Goal: Task Accomplishment & Management: Use online tool/utility

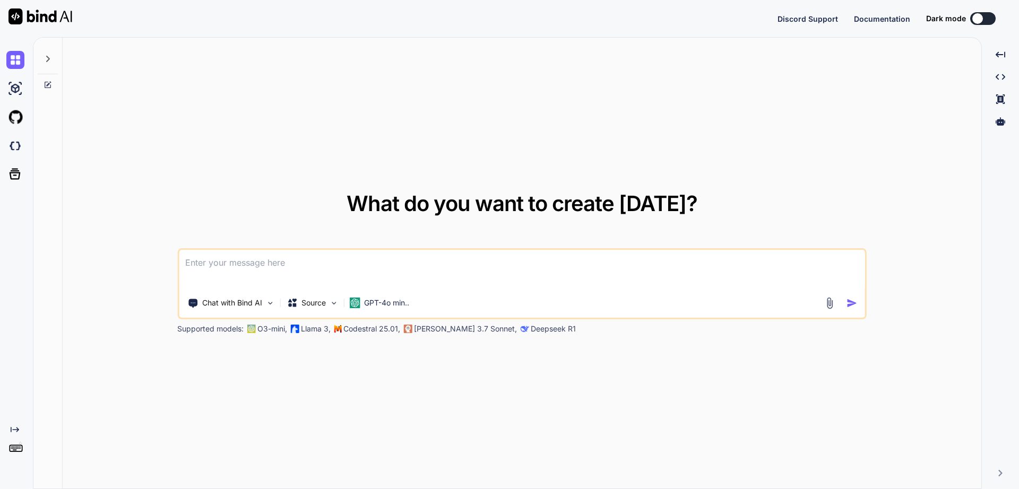
type textarea "x"
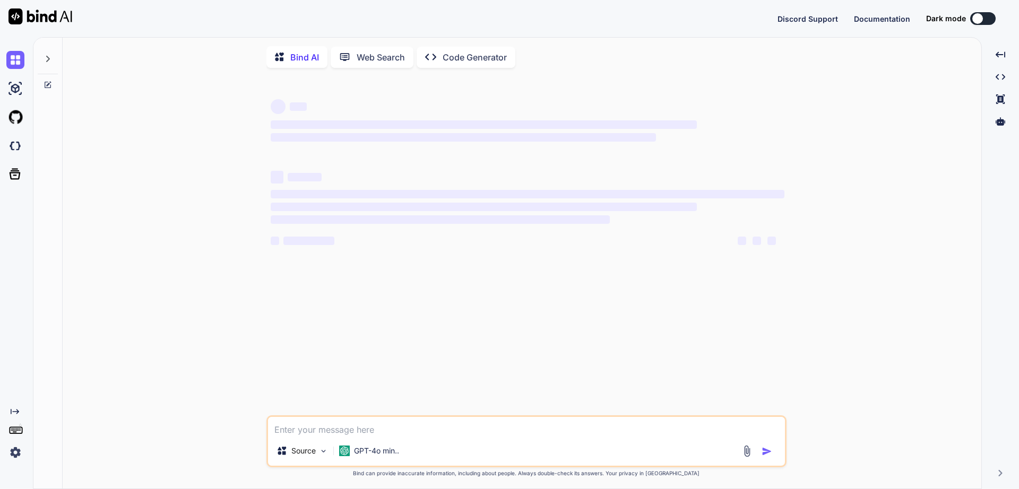
click at [45, 16] on img at bounding box center [40, 16] width 64 height 16
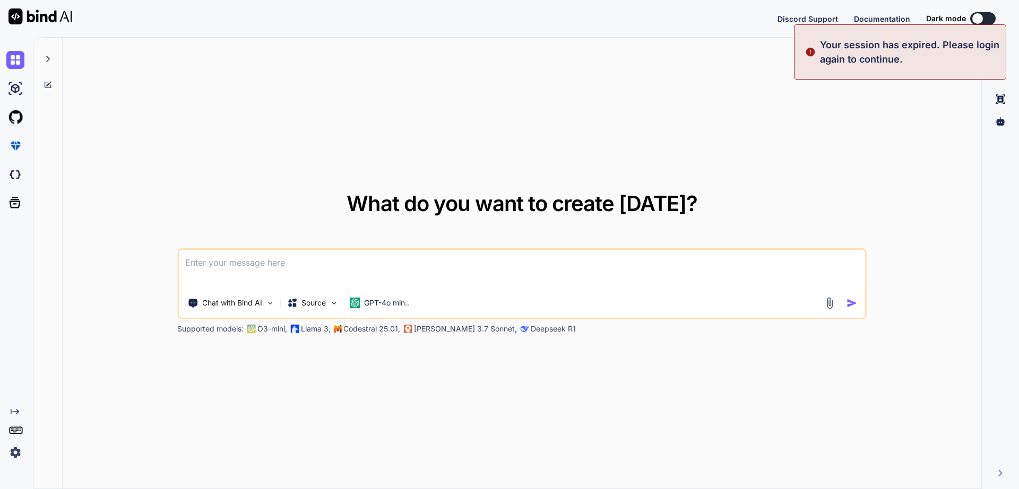
type textarea "x"
click at [966, 46] on p "Your session has expired. Please login again to continue." at bounding box center [909, 52] width 179 height 29
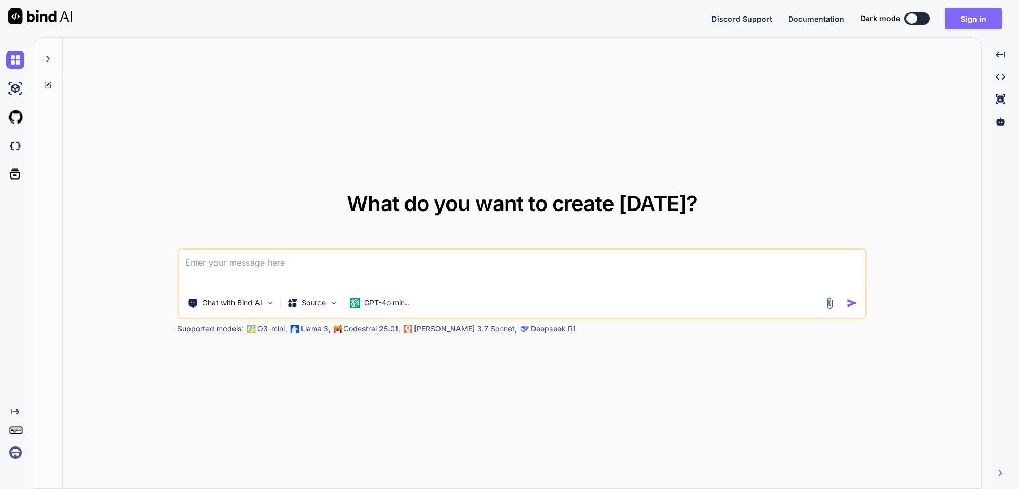
click at [961, 24] on button "Sign in" at bounding box center [973, 18] width 57 height 21
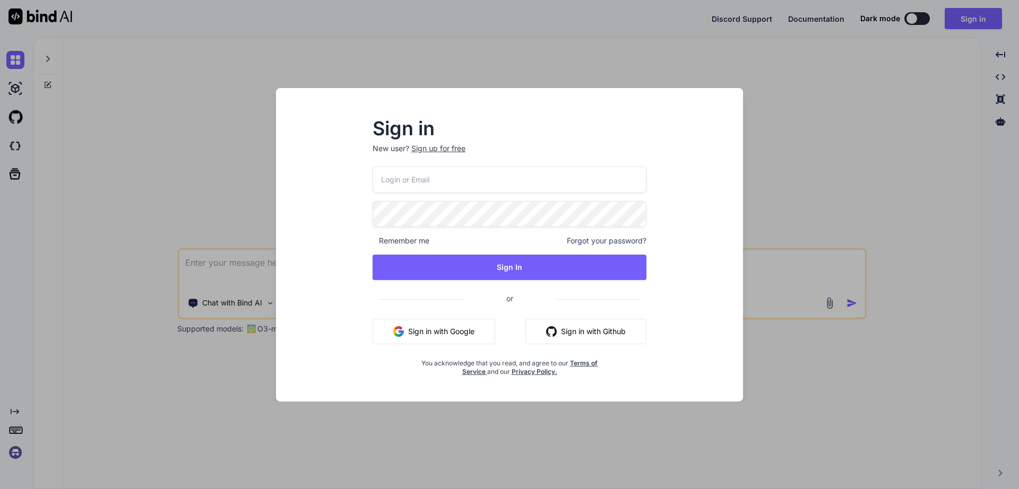
type input "[PERSON_NAME][EMAIL_ADDRESS][DOMAIN_NAME]"
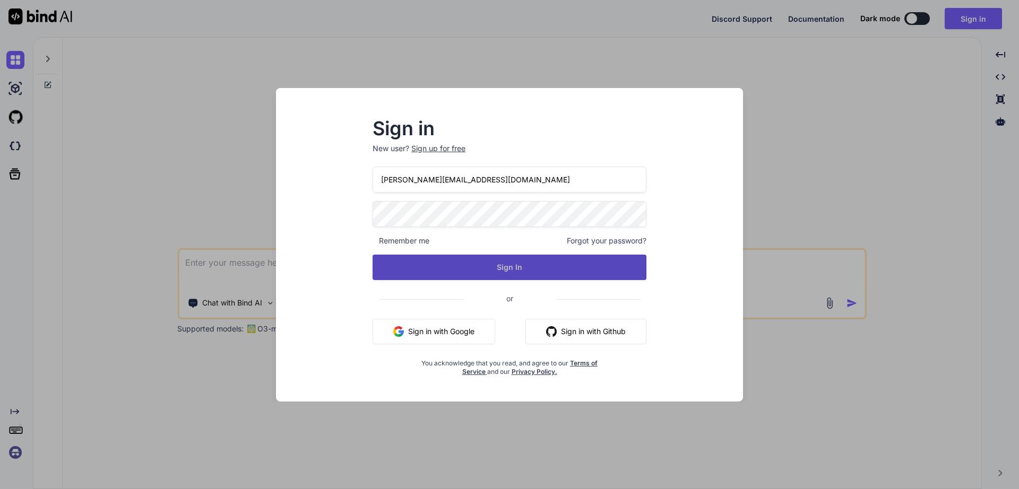
click at [493, 267] on button "Sign In" at bounding box center [510, 267] width 274 height 25
click at [528, 270] on button "Sign In" at bounding box center [510, 267] width 274 height 25
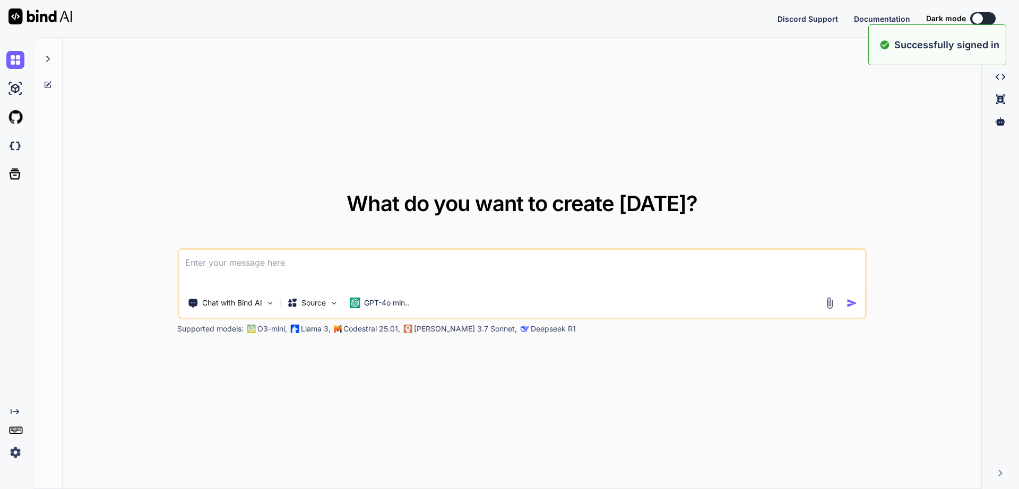
click at [56, 24] on div at bounding box center [36, 18] width 72 height 37
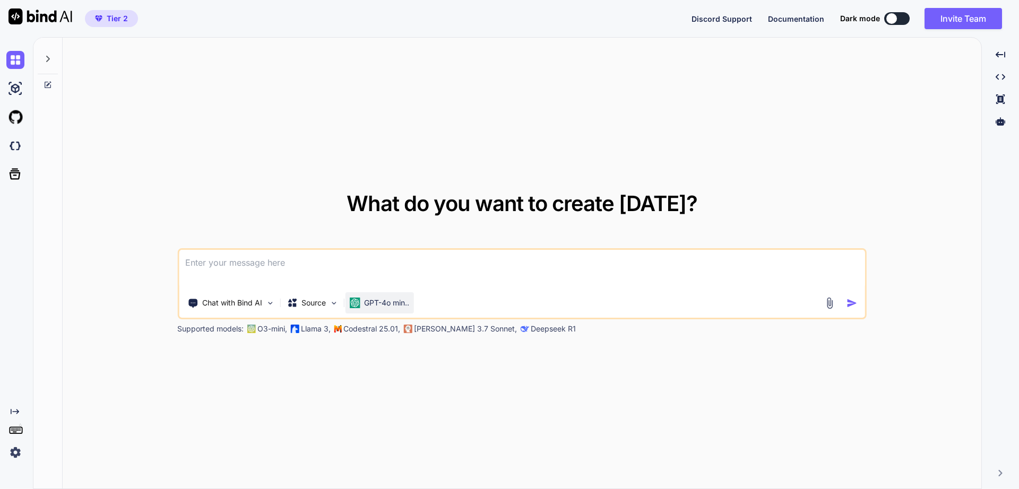
click at [375, 304] on p "GPT-4o min.." at bounding box center [386, 303] width 45 height 11
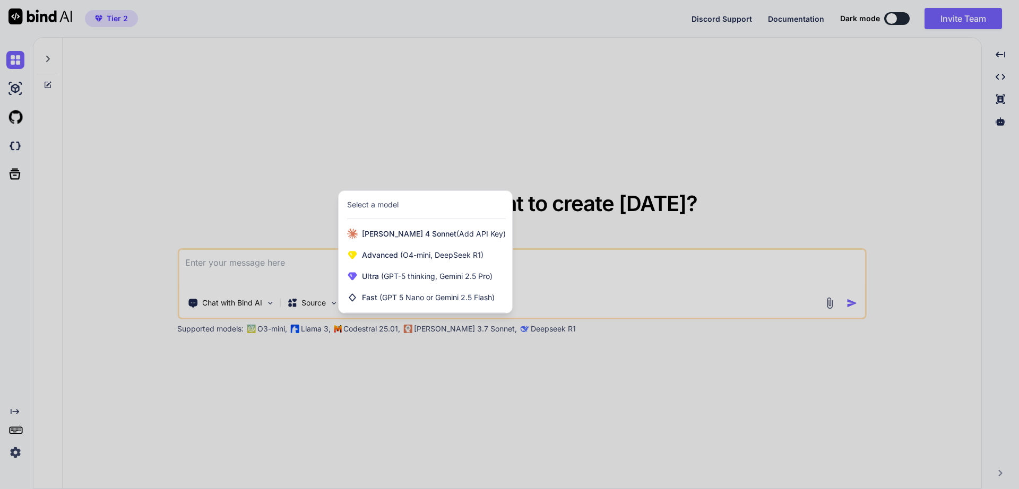
click at [343, 134] on div at bounding box center [509, 244] width 1019 height 489
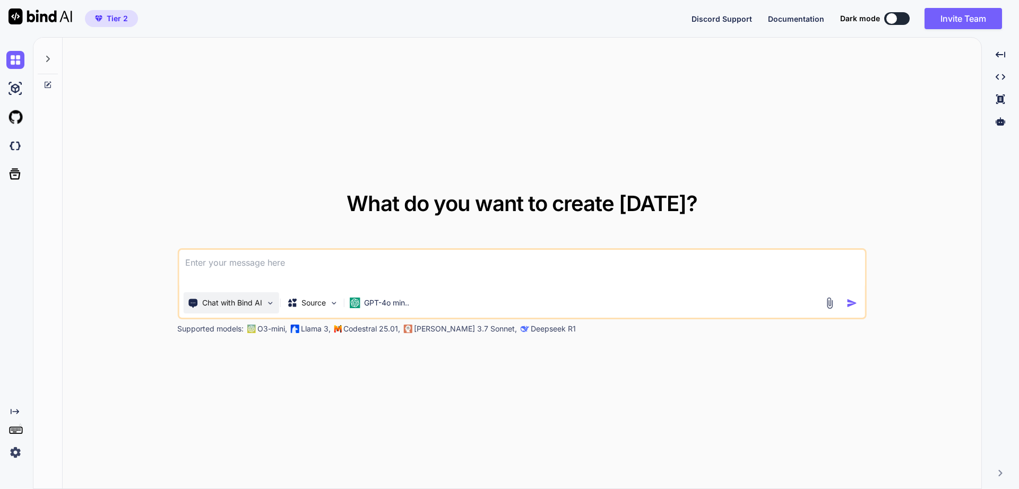
click at [257, 303] on p "Chat with Bind AI" at bounding box center [232, 303] width 60 height 11
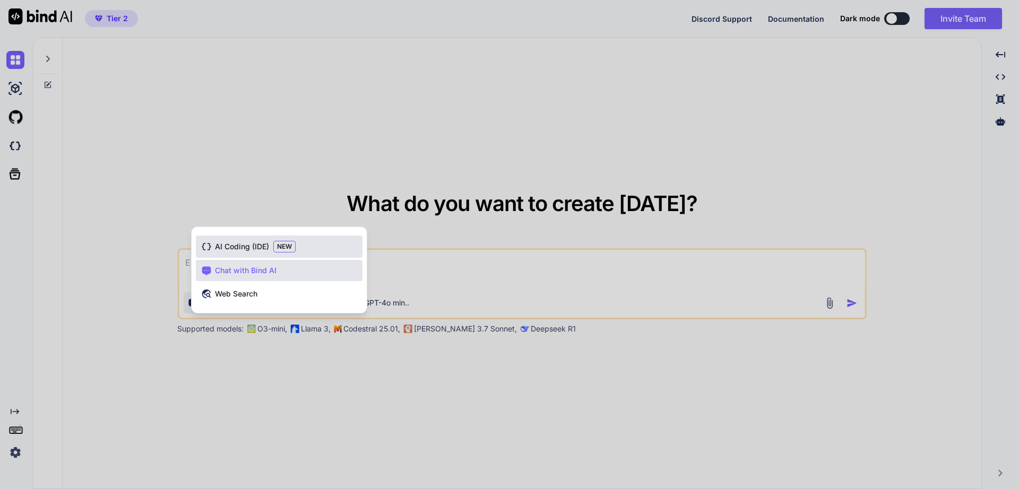
click at [251, 248] on span "AI Coding (IDE)" at bounding box center [242, 246] width 54 height 11
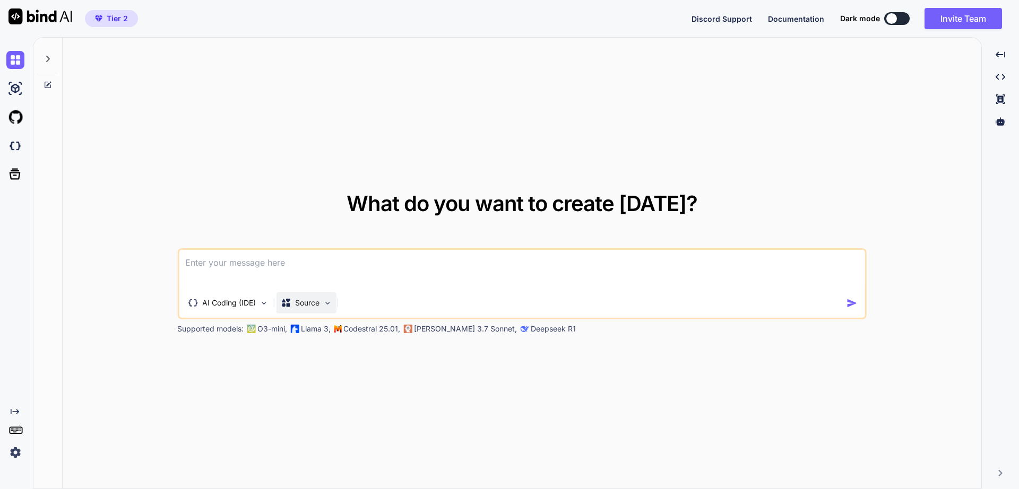
click at [317, 301] on p "Source" at bounding box center [307, 303] width 24 height 11
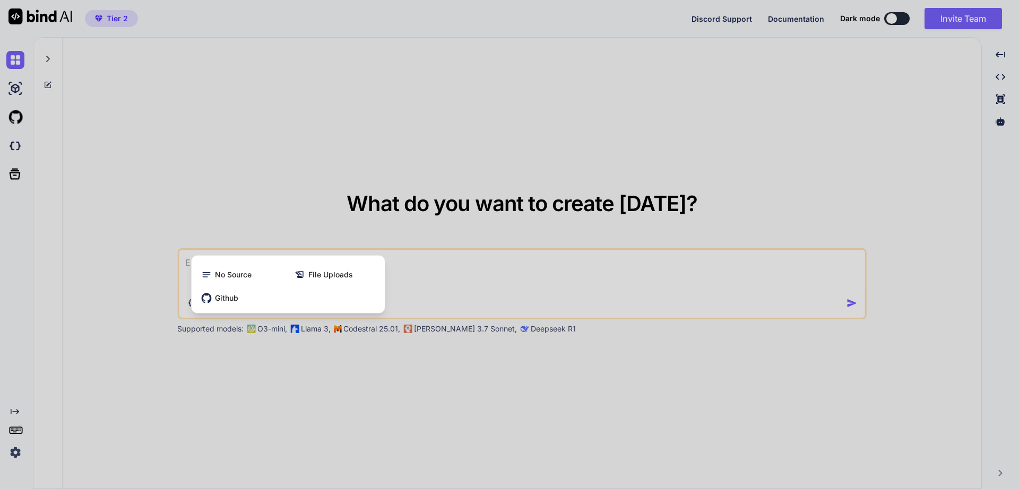
click at [237, 209] on div at bounding box center [509, 244] width 1019 height 489
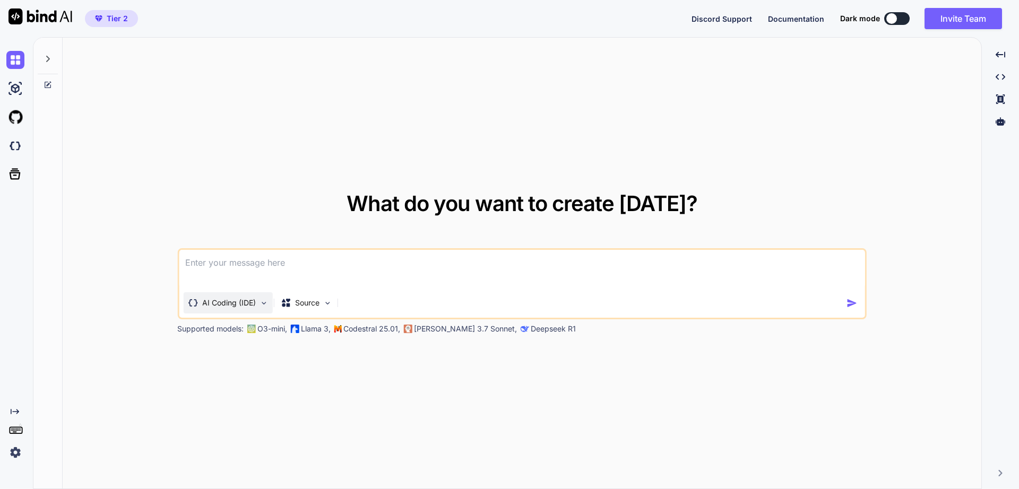
click at [220, 305] on p "AI Coding (IDE)" at bounding box center [229, 303] width 54 height 11
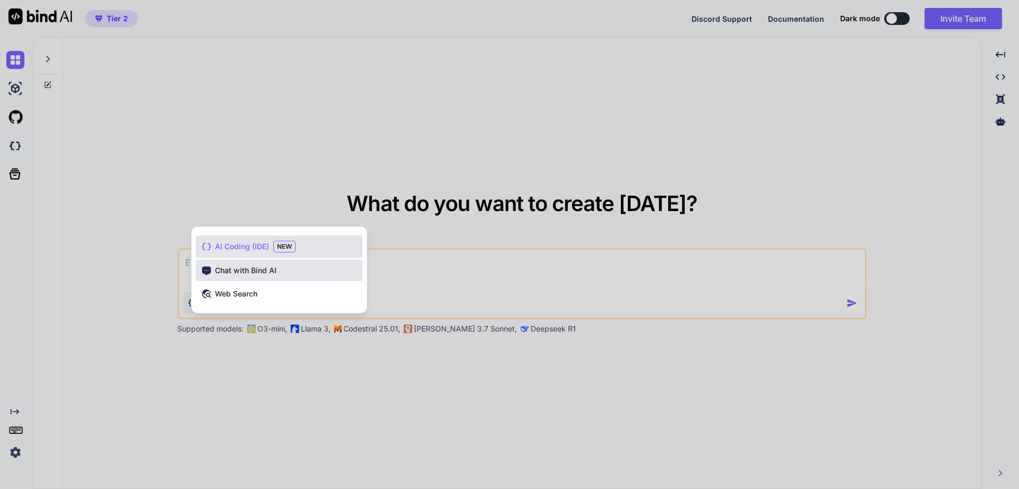
click at [228, 271] on span "Chat with Bind AI" at bounding box center [246, 270] width 62 height 11
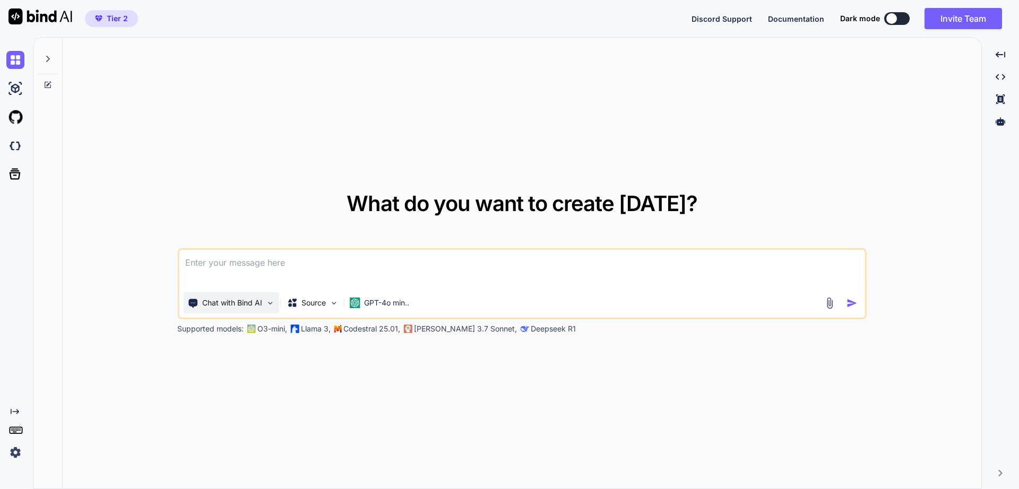
click at [239, 307] on p "Chat with Bind AI" at bounding box center [232, 303] width 60 height 11
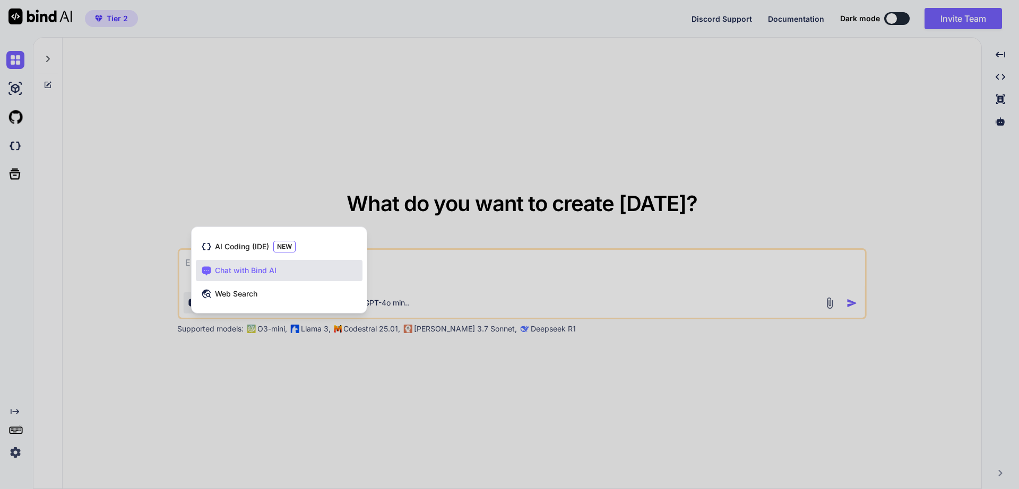
click at [271, 162] on div at bounding box center [509, 244] width 1019 height 489
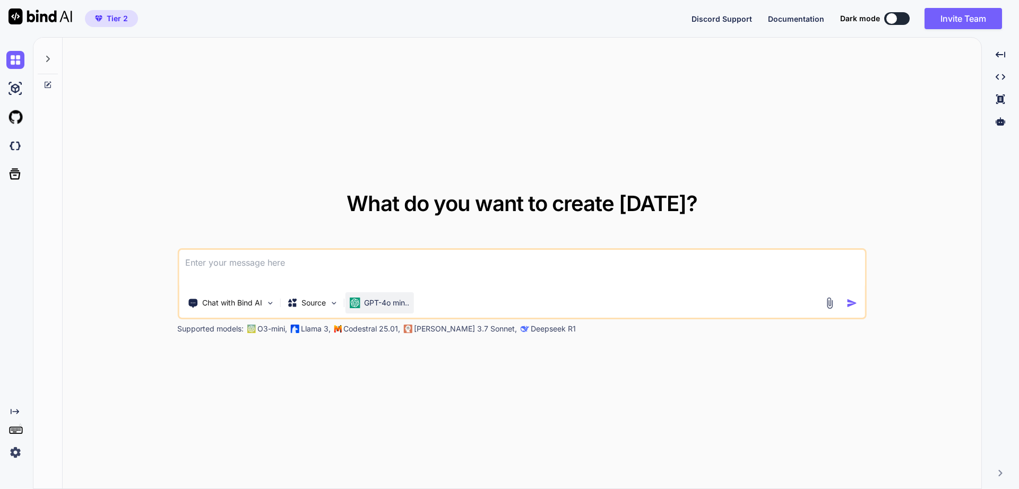
click at [367, 305] on p "GPT-4o min.." at bounding box center [386, 303] width 45 height 11
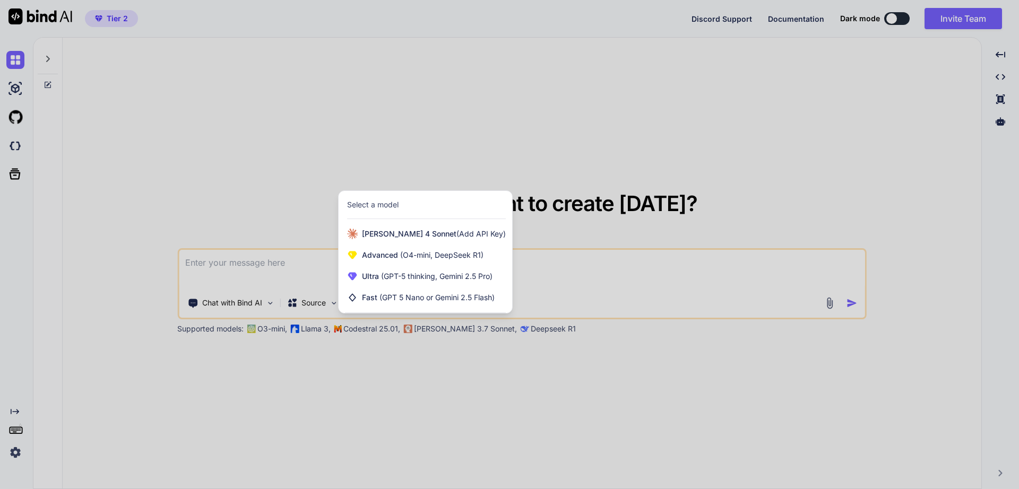
click at [418, 387] on div at bounding box center [509, 244] width 1019 height 489
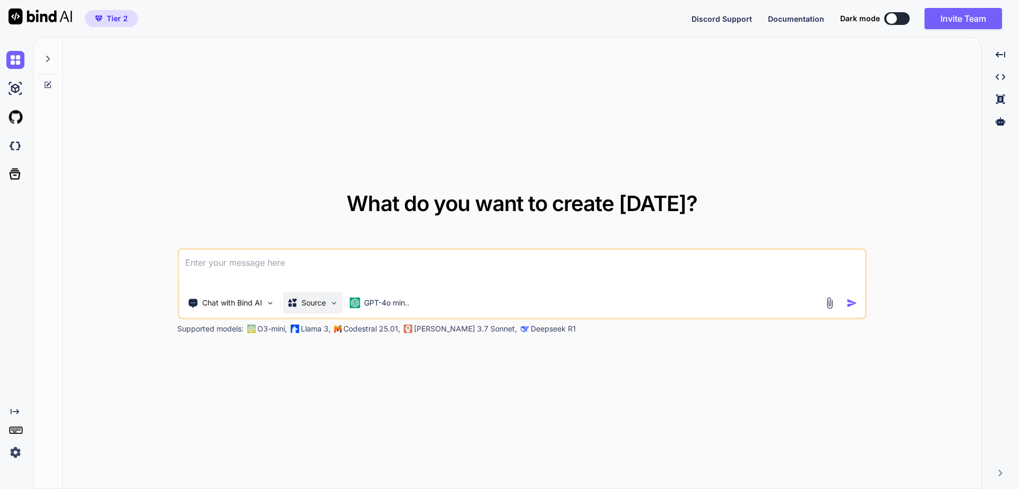
click at [326, 299] on p "Source" at bounding box center [313, 303] width 24 height 11
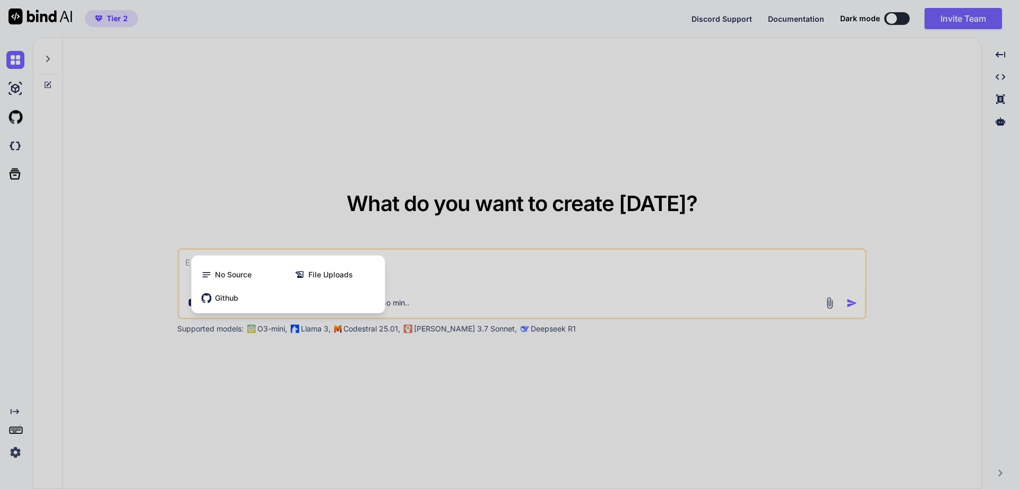
click at [294, 384] on div at bounding box center [509, 244] width 1019 height 489
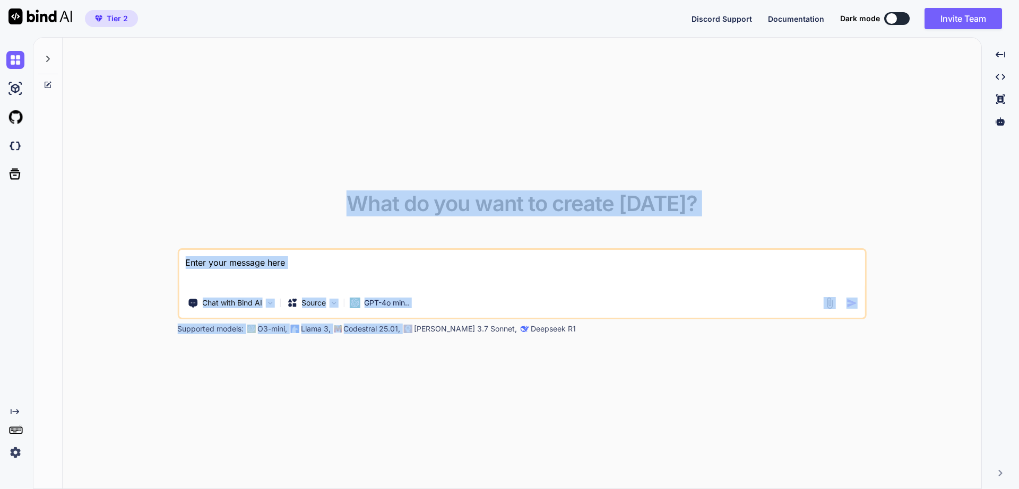
drag, startPoint x: 414, startPoint y: 327, endPoint x: 480, endPoint y: 334, distance: 66.8
click at [480, 334] on div "What do you want to create today? Chat with Bind AI Source GPT-4o min.. Support…" at bounding box center [522, 264] width 919 height 452
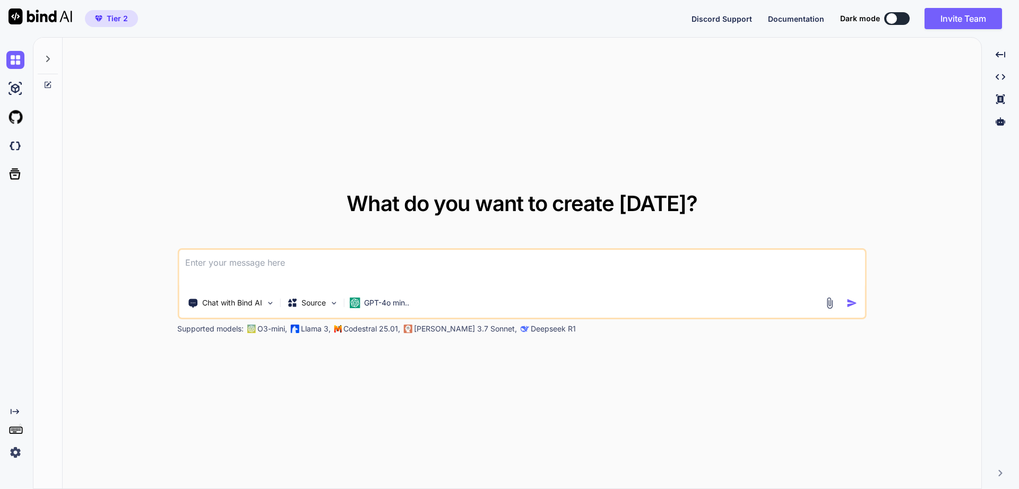
click at [468, 376] on div "What do you want to create today? Chat with Bind AI Source GPT-4o min.. Support…" at bounding box center [522, 264] width 919 height 452
click at [280, 270] on textarea at bounding box center [522, 269] width 686 height 39
paste textarea "I want to create a SaaS application that can scrape (twice daily) freelance job…"
type textarea "x"
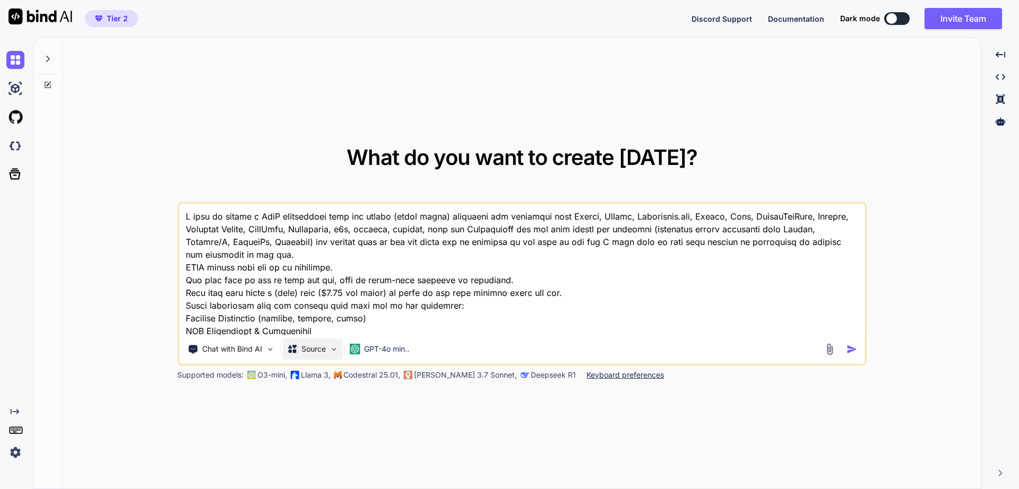
scroll to position [421, 0]
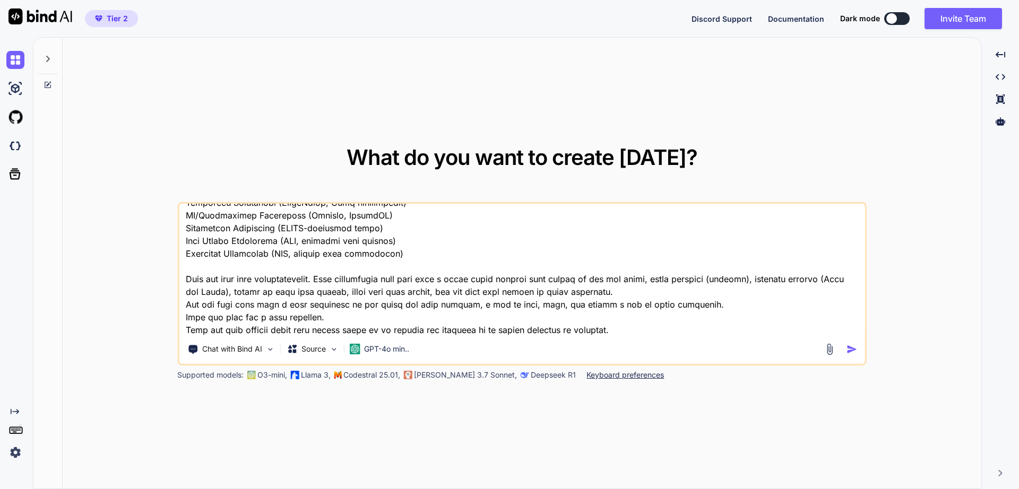
type textarea "I want to create a SaaS application that can scrape (twice daily) freelance job…"
click at [850, 353] on img "button" at bounding box center [852, 349] width 11 height 11
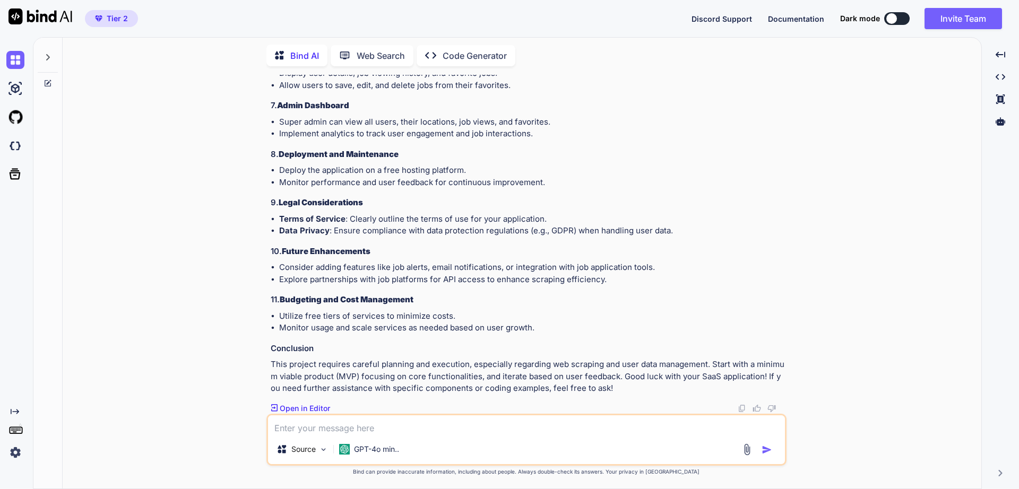
scroll to position [781, 0]
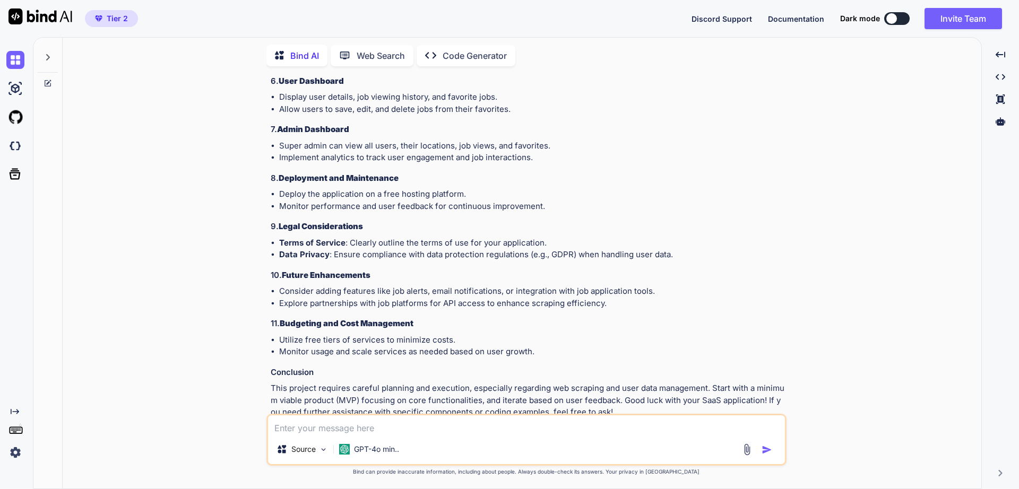
click at [305, 427] on p "Open in Editor" at bounding box center [305, 432] width 50 height 11
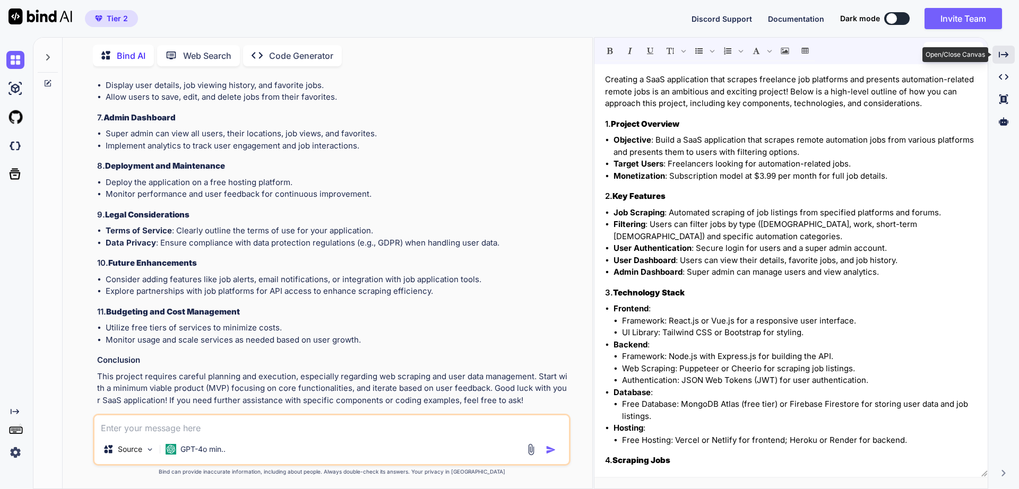
click at [1006, 54] on icon "Created with Pixso." at bounding box center [1004, 55] width 10 height 10
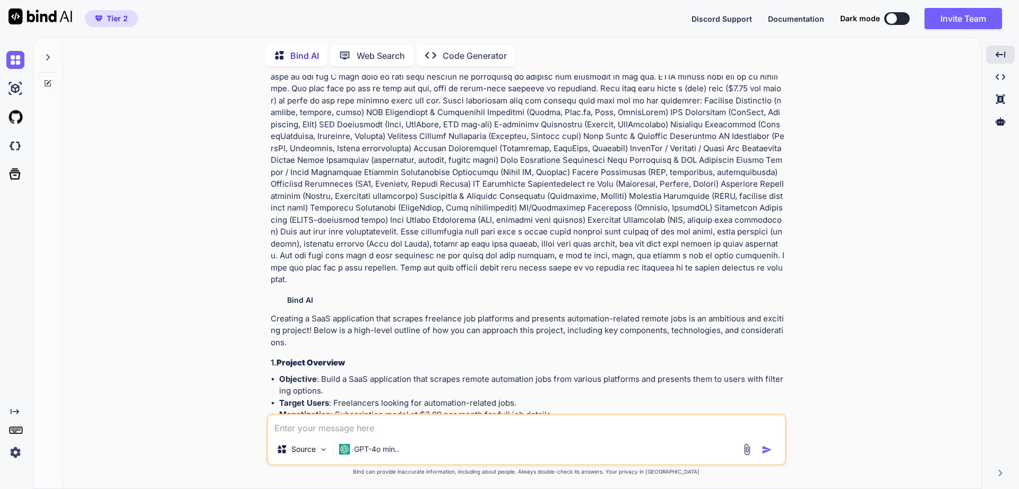
scroll to position [0, 0]
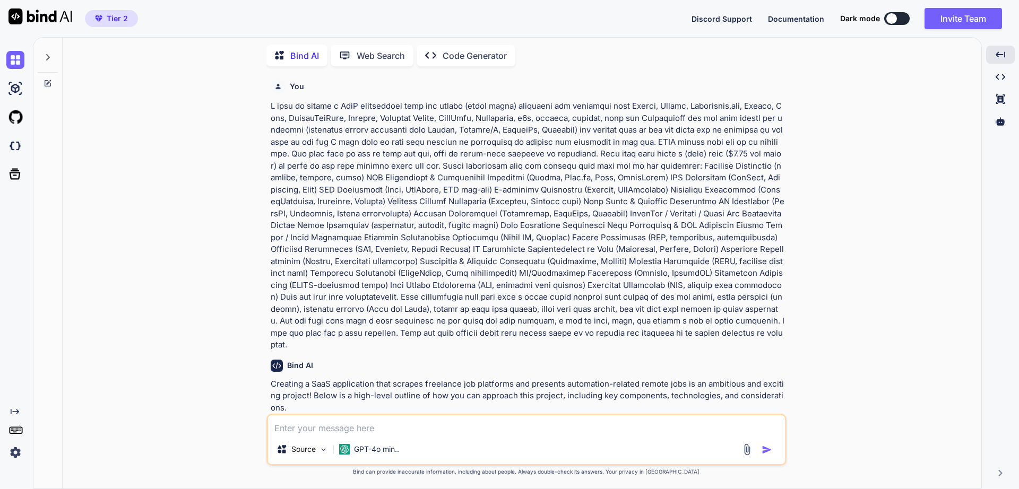
click at [469, 50] on p "Code Generator" at bounding box center [475, 55] width 64 height 13
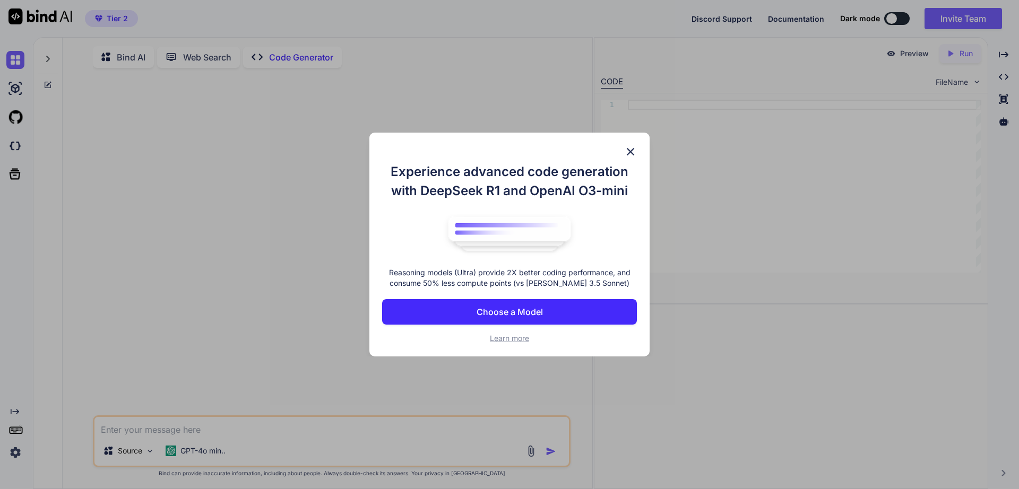
click at [496, 310] on p "Choose a Model" at bounding box center [510, 312] width 66 height 13
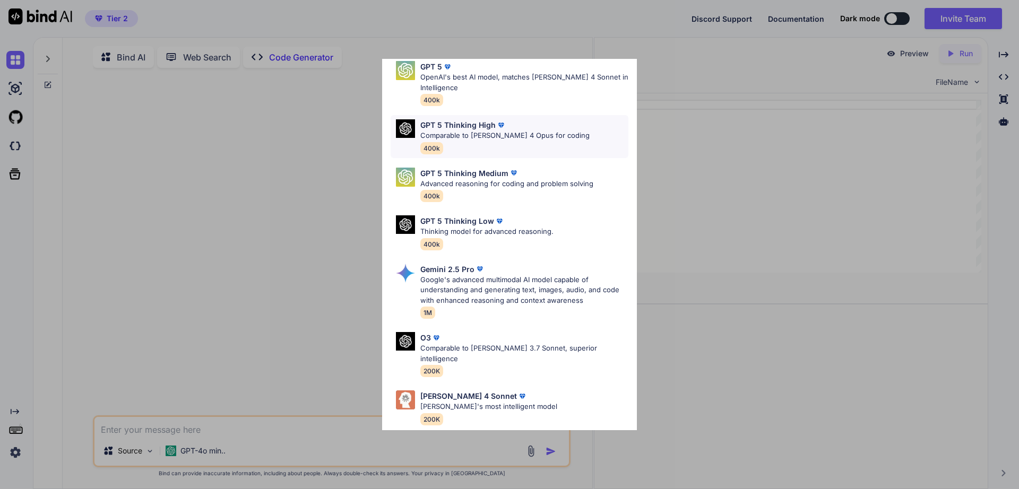
scroll to position [87, 0]
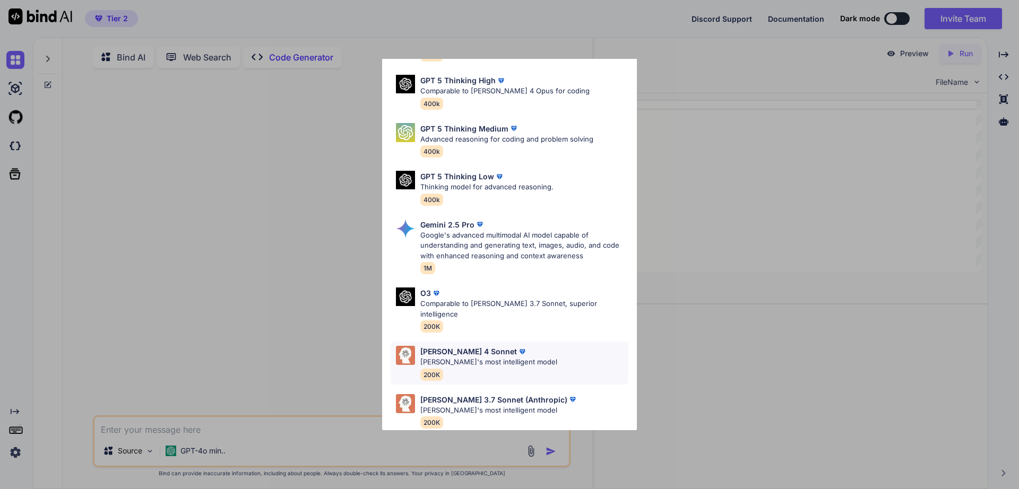
click at [461, 357] on p "[PERSON_NAME]'s most intelligent model" at bounding box center [488, 362] width 137 height 11
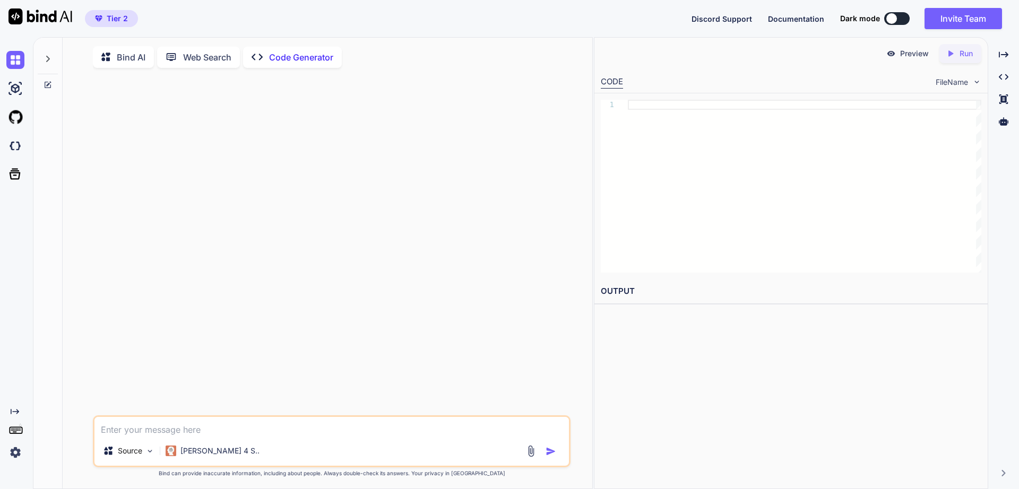
click at [166, 432] on textarea at bounding box center [331, 426] width 474 height 19
paste textarea "I want to create a SaaS application that can scrape (twice daily) freelance job…"
type textarea "x"
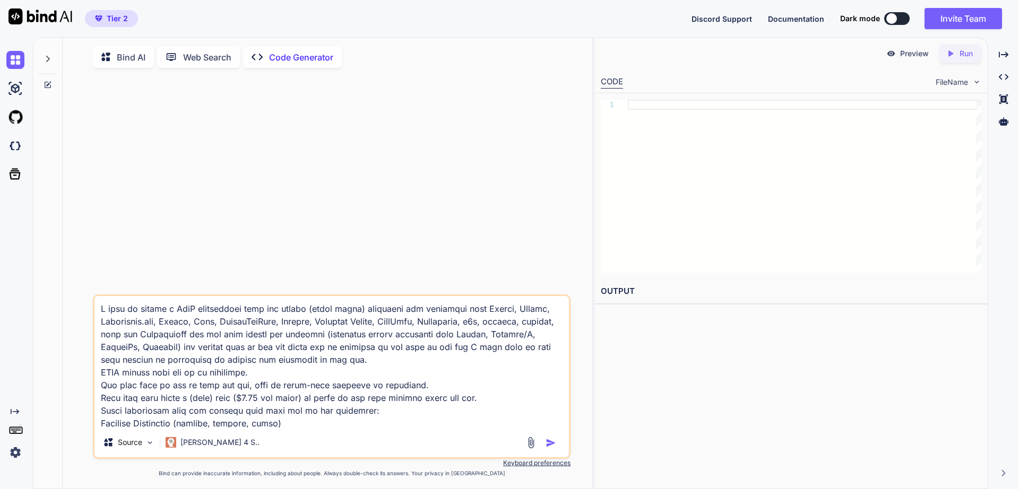
scroll to position [460, 0]
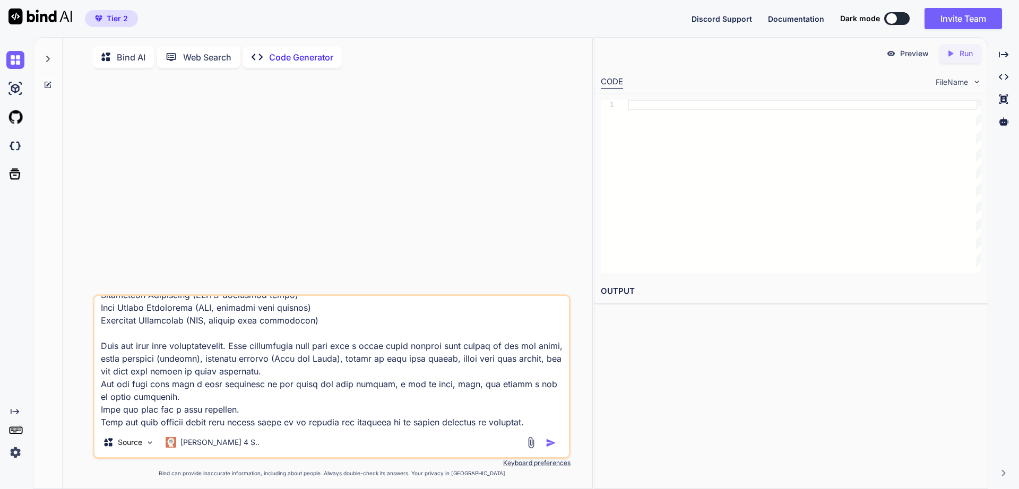
type textarea "I want to create a SaaS application that can scrape (twice daily) freelance job…"
click at [548, 447] on img "button" at bounding box center [551, 443] width 11 height 11
type textarea "x"
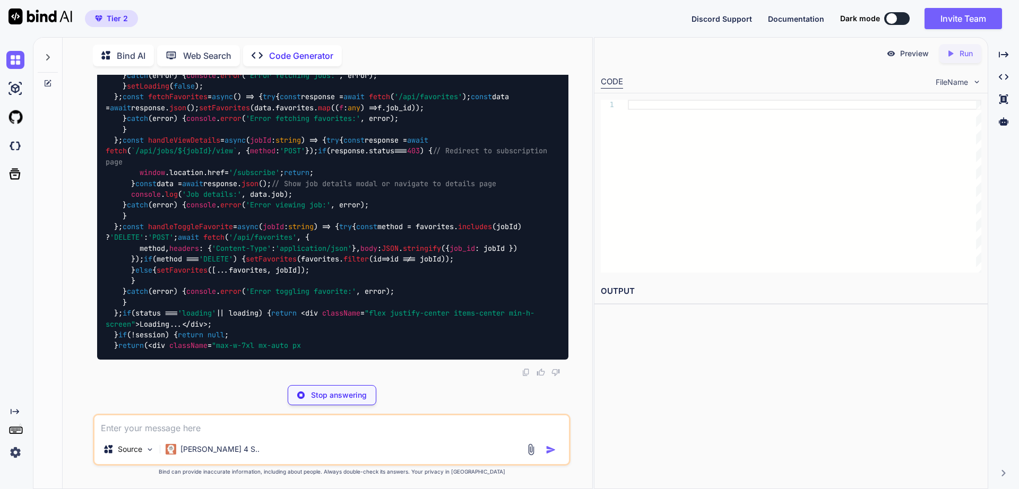
scroll to position [10929, 0]
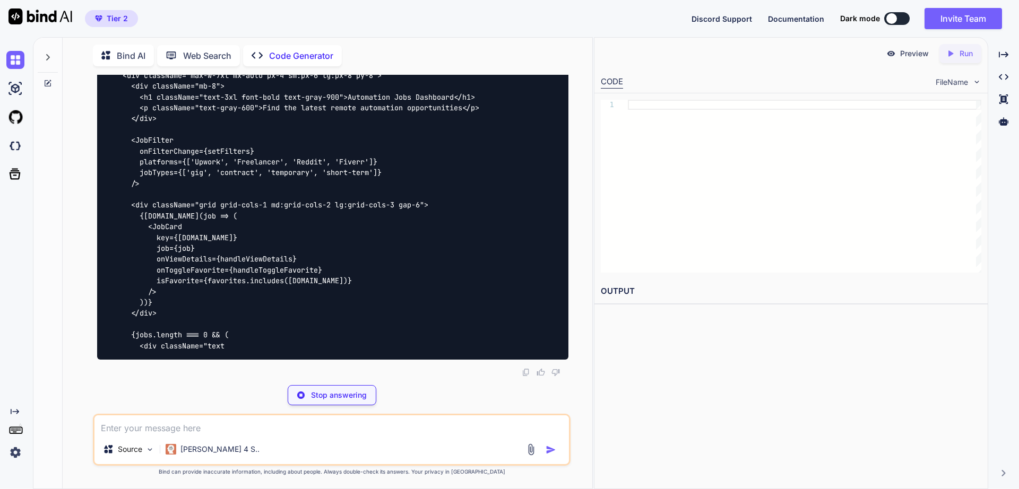
drag, startPoint x: 110, startPoint y: 18, endPoint x: 140, endPoint y: 6, distance: 31.7
click at [142, 6] on div "Tier 2 Discord Support Documentation Dark mode Invite Team Created with Pixso." at bounding box center [509, 18] width 1019 height 37
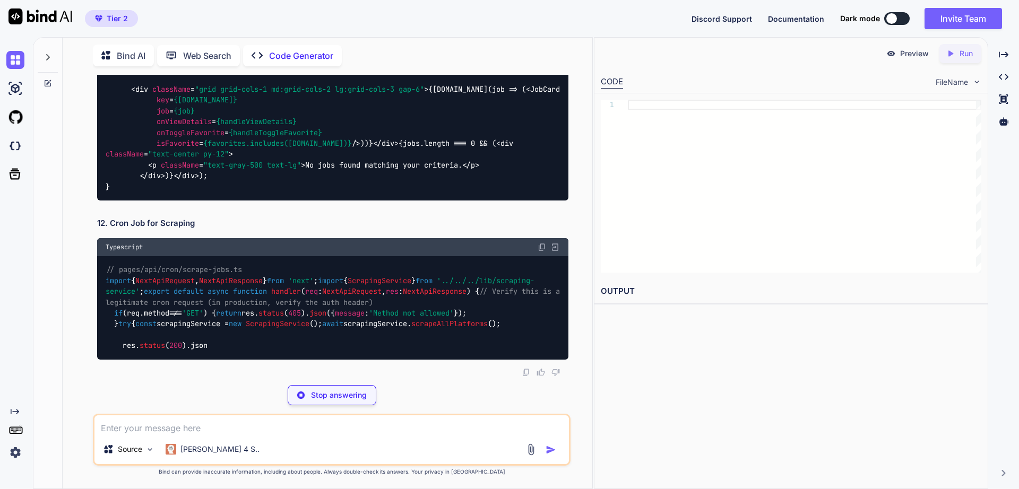
drag, startPoint x: 124, startPoint y: 19, endPoint x: 406, endPoint y: 17, distance: 282.4
click at [406, 17] on div "Tier 2 Discord Support Documentation Dark mode Invite Team Created with Pixso." at bounding box center [509, 18] width 1019 height 37
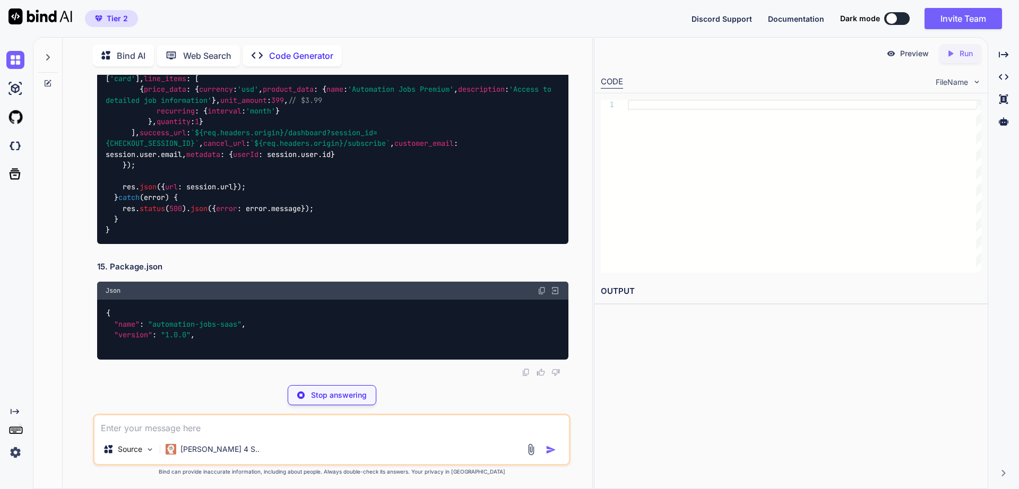
scroll to position [11839, 0]
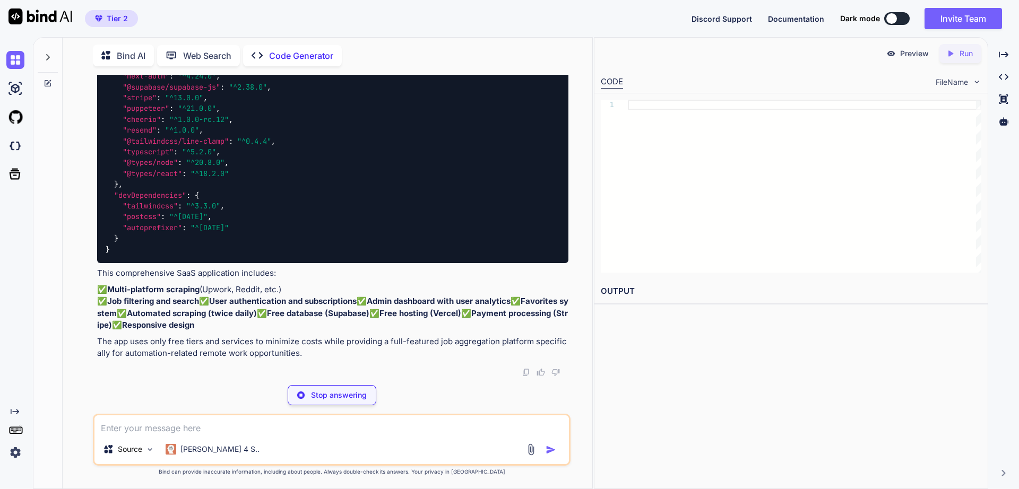
type textarea "x"
type textarea "├── components/ ├── pages/ ├── lib/ ├── utils/ ├── types/ ├── scrapers/ ├── sty…"
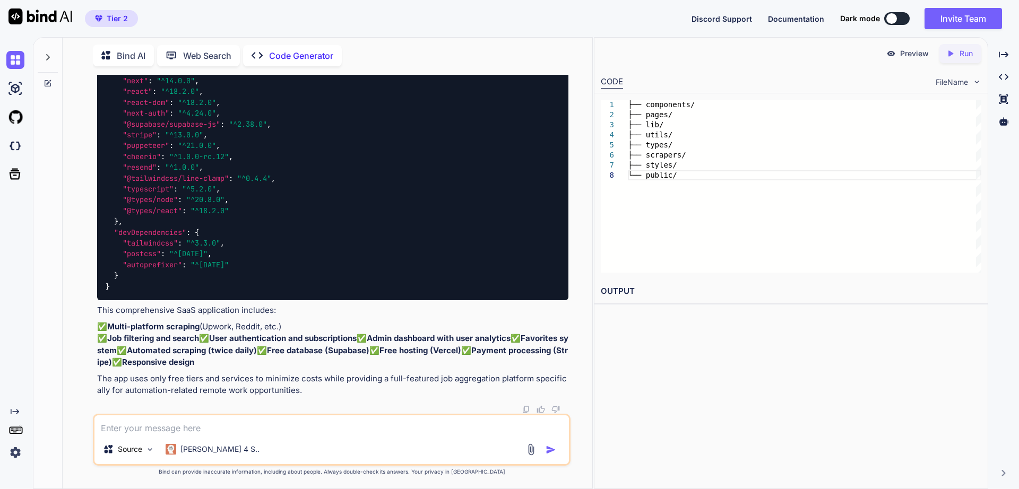
drag, startPoint x: 124, startPoint y: 273, endPoint x: 102, endPoint y: 188, distance: 87.2
copy code "// vercel.json { "crons" : [ { "path" : "/api/cron/scrape-jobs" , "schedule" : …"
click at [953, 57] on icon "Created with Pixso." at bounding box center [951, 54] width 10 height 10
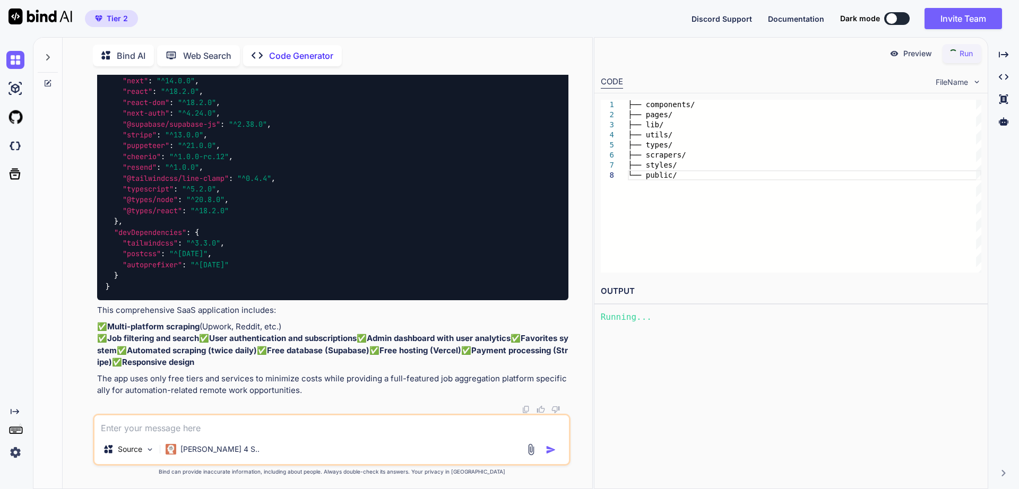
type textarea "x"
click at [903, 51] on p "Preview" at bounding box center [914, 53] width 29 height 11
click at [827, 48] on div "Preview Created with Pixso. Run" at bounding box center [790, 54] width 393 height 32
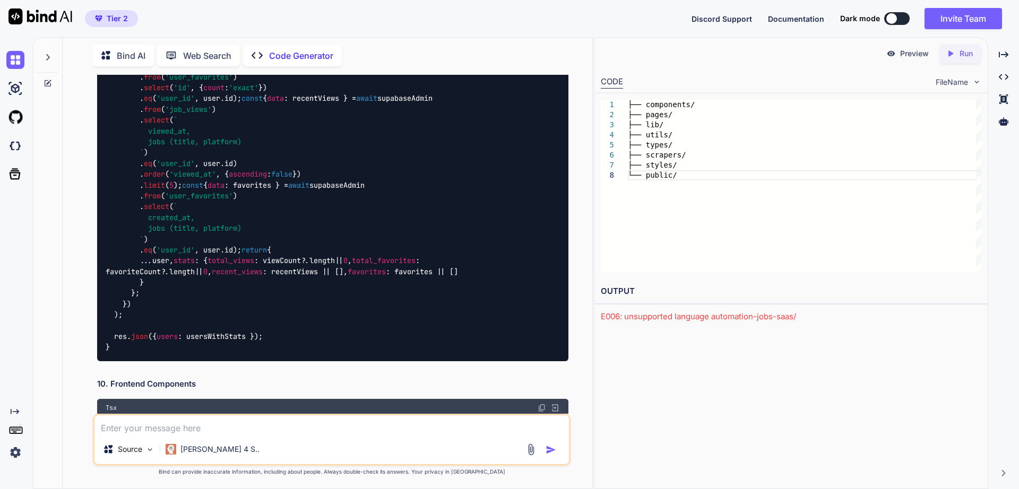
scroll to position [4522, 0]
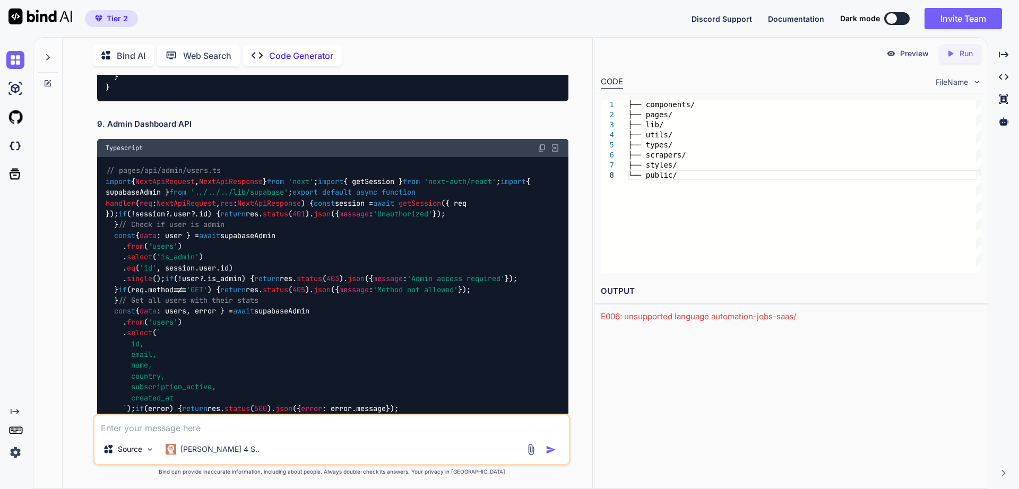
click at [47, 56] on icon at bounding box center [48, 57] width 8 height 8
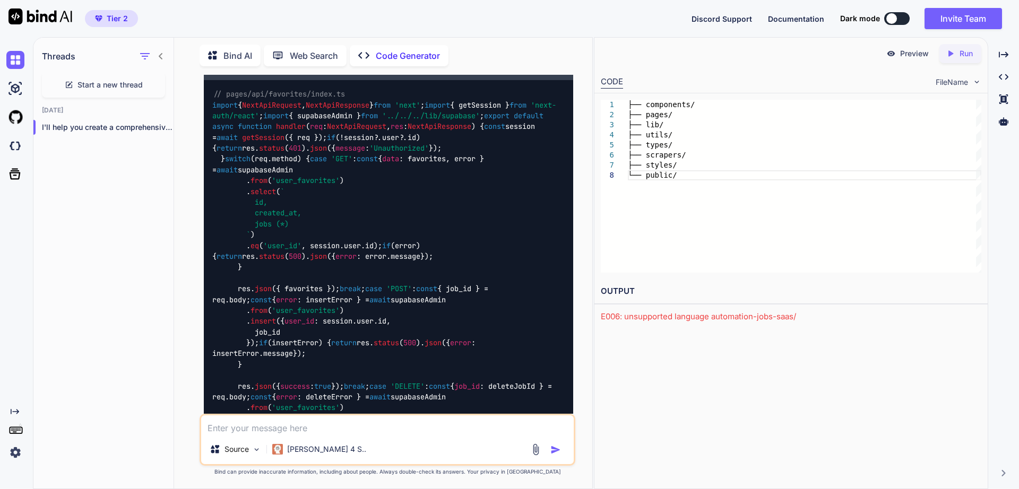
scroll to position [4680, 0]
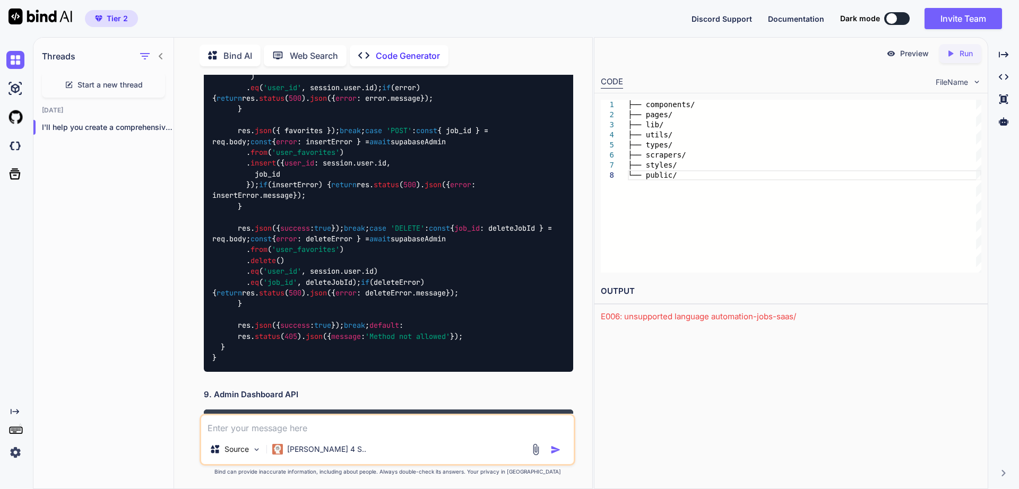
click at [163, 55] on icon at bounding box center [161, 56] width 8 height 8
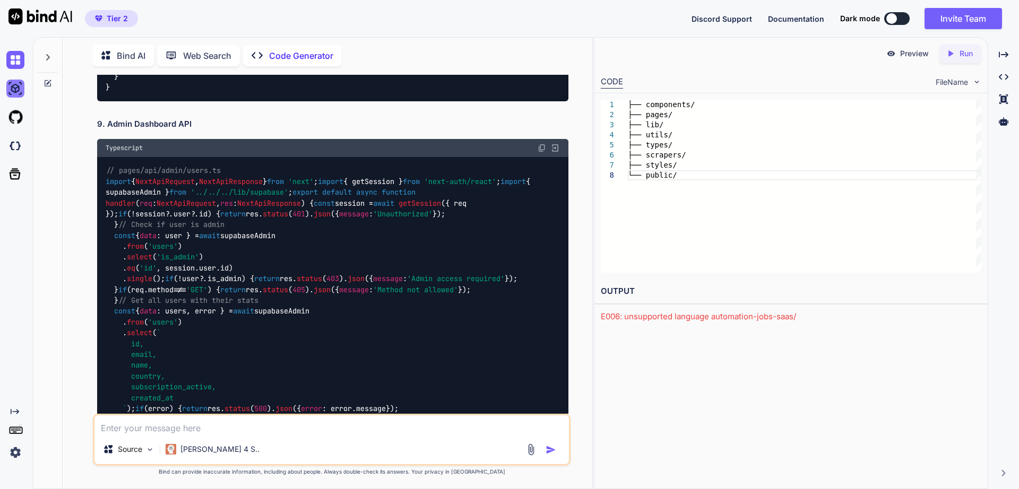
click at [18, 91] on img at bounding box center [15, 89] width 18 height 18
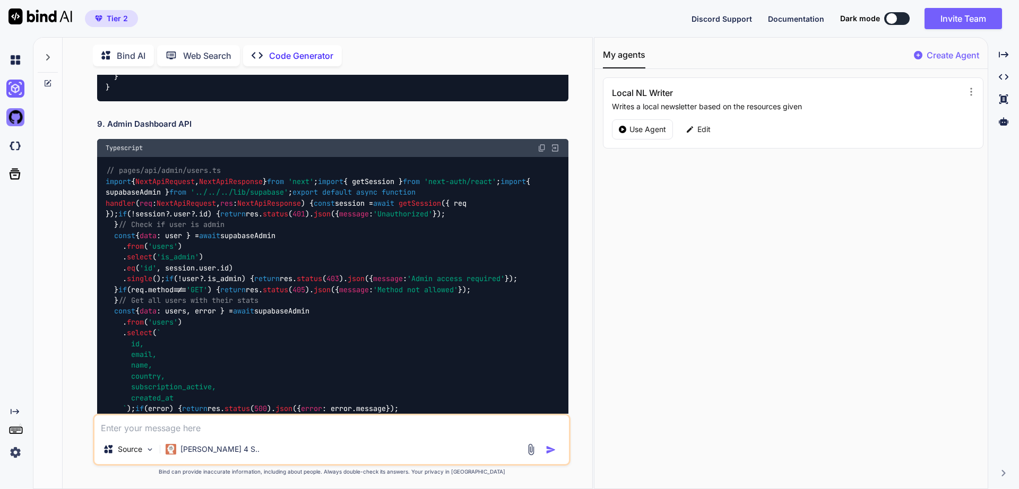
click at [16, 119] on img at bounding box center [15, 117] width 18 height 18
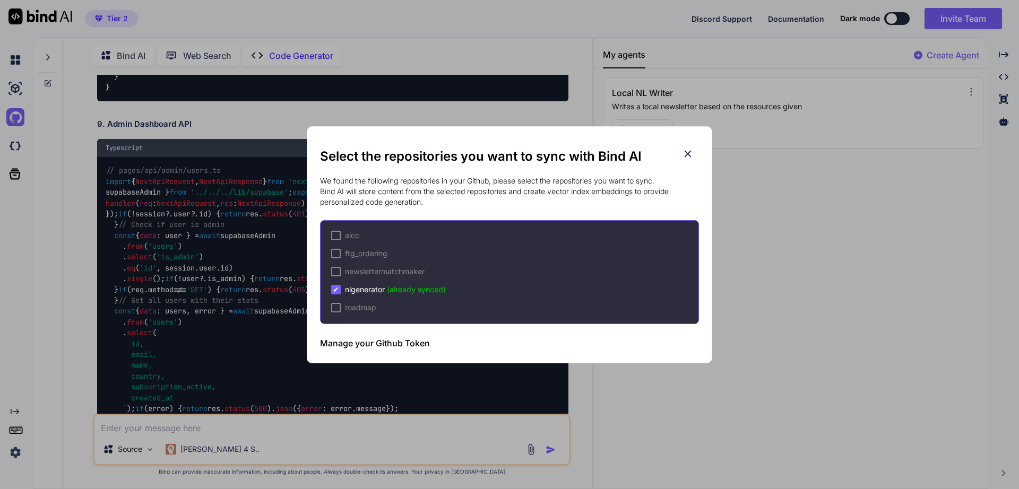
click at [689, 158] on icon at bounding box center [688, 154] width 12 height 12
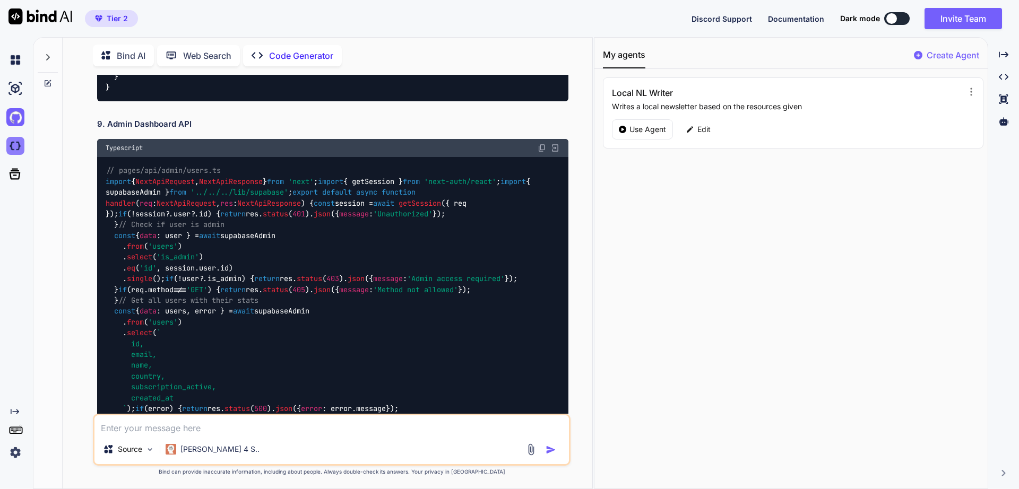
click at [8, 145] on img at bounding box center [15, 146] width 18 height 18
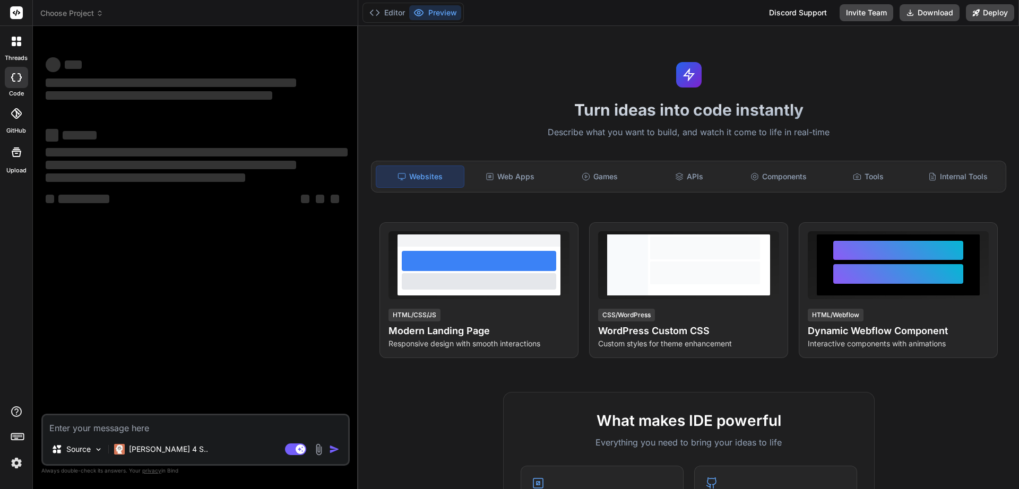
type textarea "x"
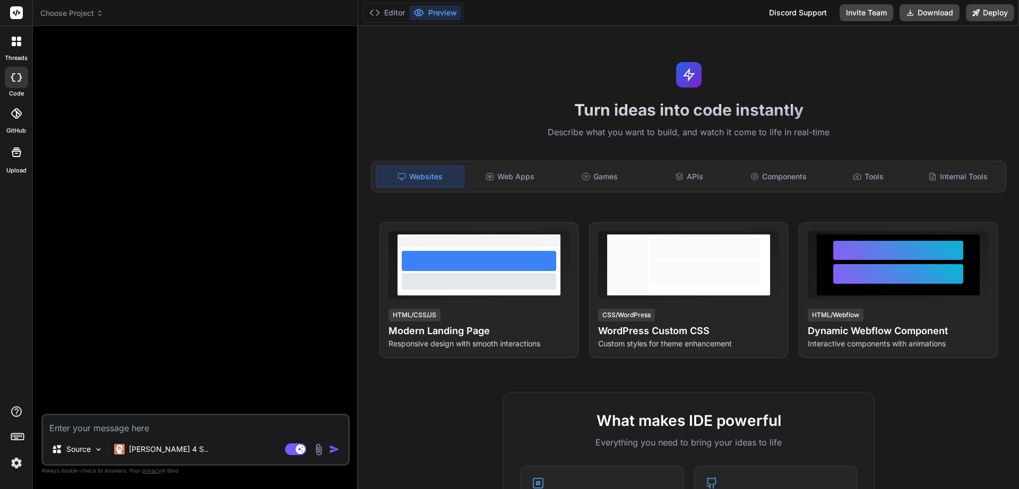
click at [103, 15] on icon at bounding box center [99, 13] width 7 height 7
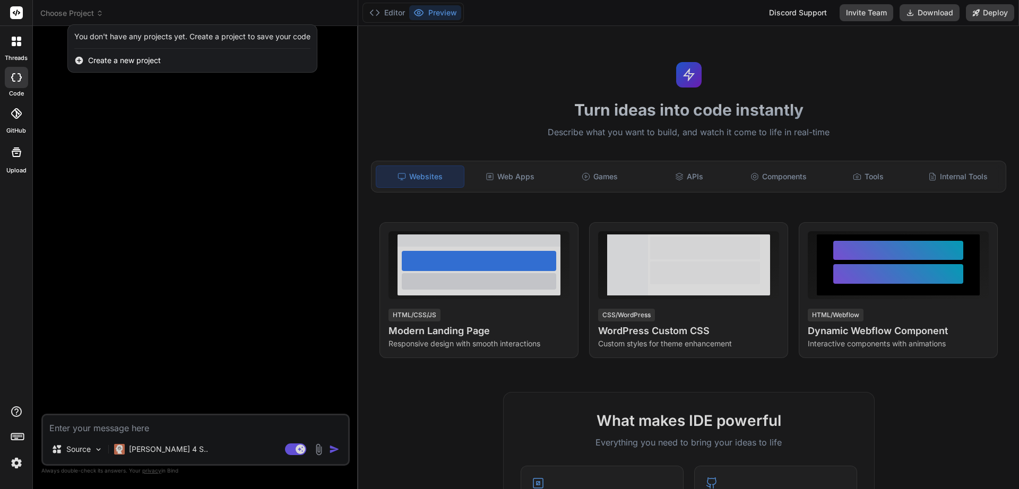
click at [103, 15] on div at bounding box center [509, 244] width 1019 height 489
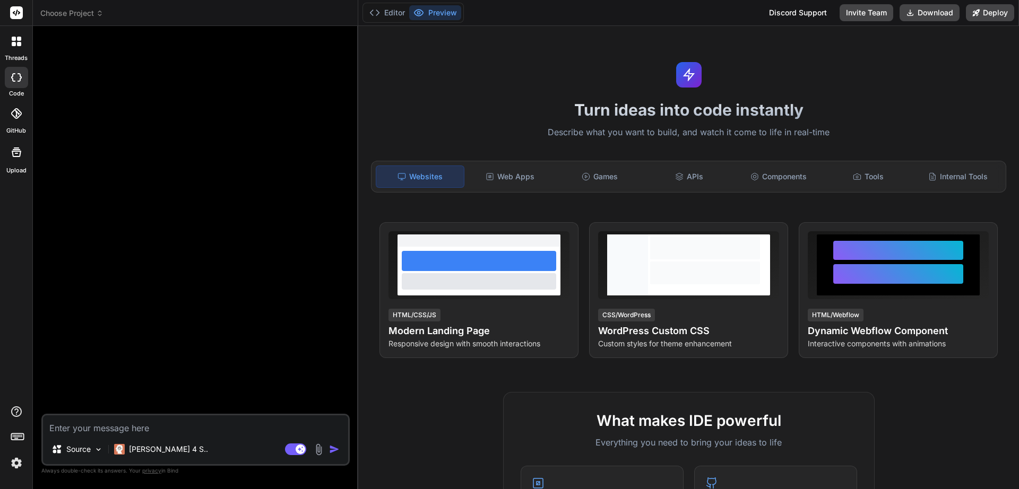
click at [136, 427] on textarea at bounding box center [195, 425] width 305 height 19
click at [87, 8] on span "Choose Project" at bounding box center [71, 13] width 63 height 11
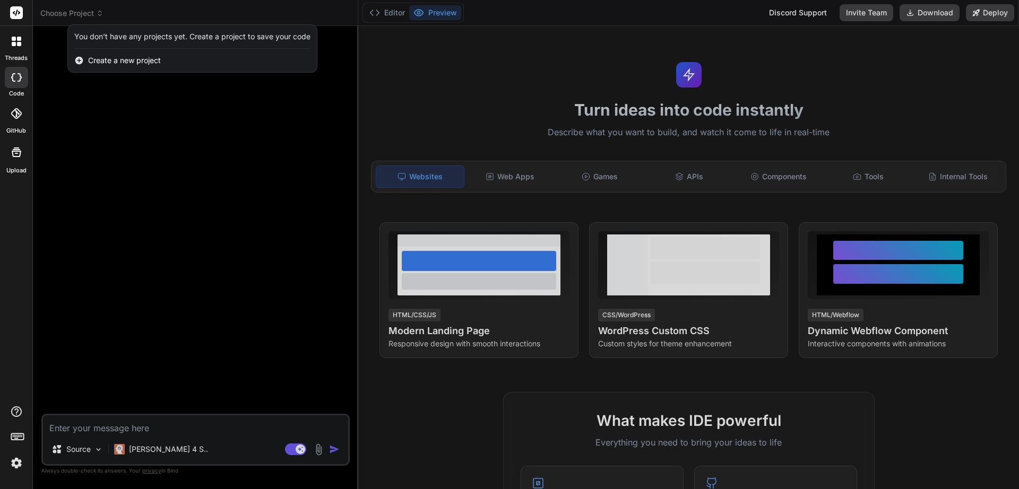
click at [115, 61] on span "Create a new project" at bounding box center [124, 60] width 73 height 11
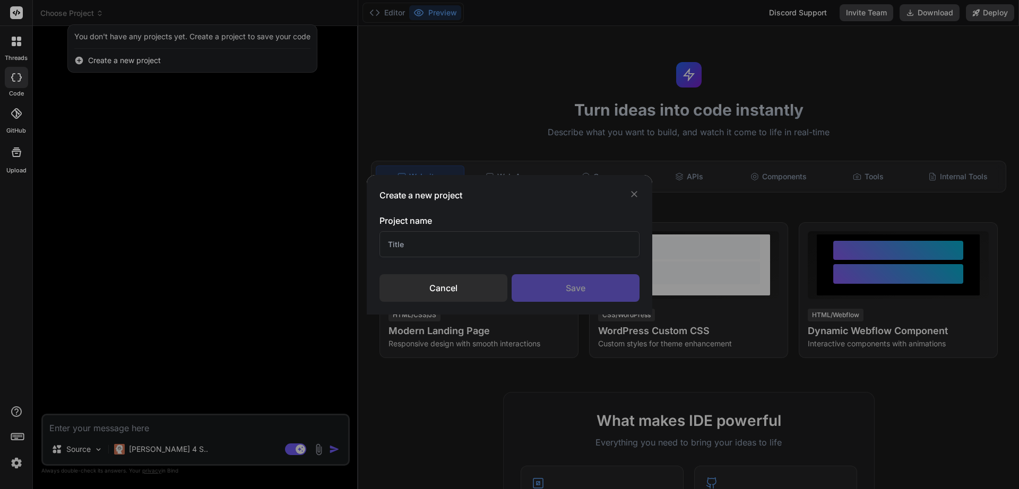
click at [424, 252] on input "text" at bounding box center [509, 244] width 260 height 26
type input "Job Scraper"
click at [602, 289] on div "Save" at bounding box center [576, 288] width 128 height 28
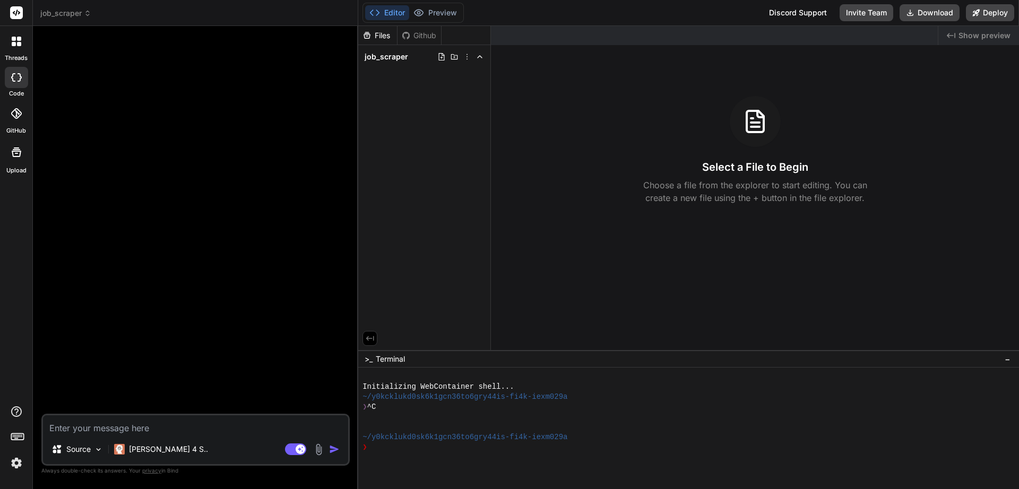
click at [113, 427] on textarea at bounding box center [195, 425] width 305 height 19
paste textarea "// vercel.json { "crons": [ { "path": "/api/cron/scrape-jobs", "schedule": "0 *…"
type textarea "x"
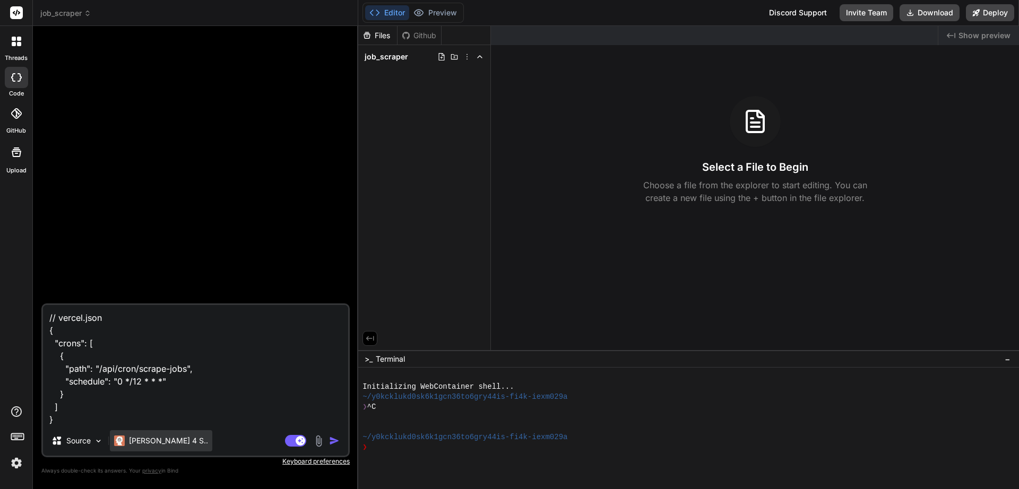
type textarea "// vercel.json { "crons": [ { "path": "/api/cron/scrape-jobs", "schedule": "0 *…"
click at [130, 438] on p "[PERSON_NAME] 4 S.." at bounding box center [168, 441] width 79 height 11
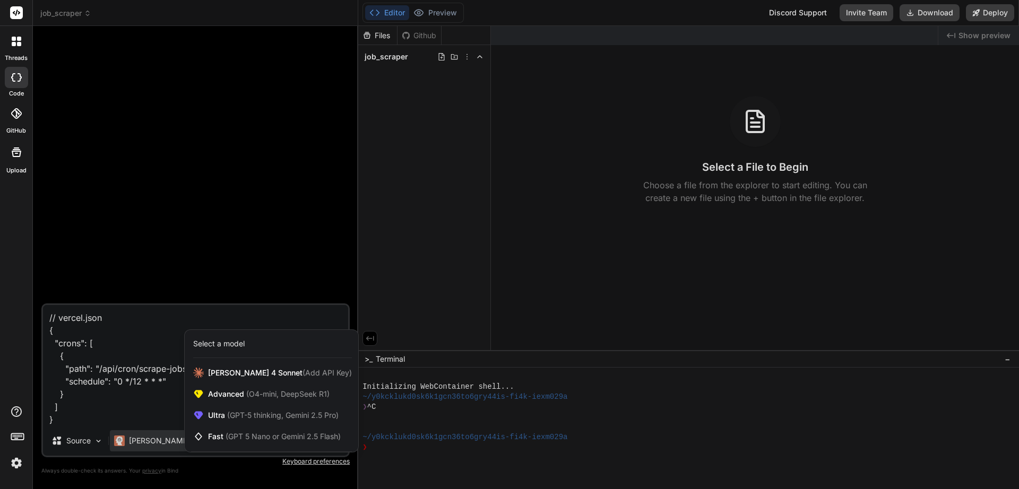
click at [221, 347] on div "Select a model" at bounding box center [218, 344] width 51 height 11
click at [220, 398] on span "Advanced (O4-mini, DeepSeek R1)" at bounding box center [269, 394] width 122 height 11
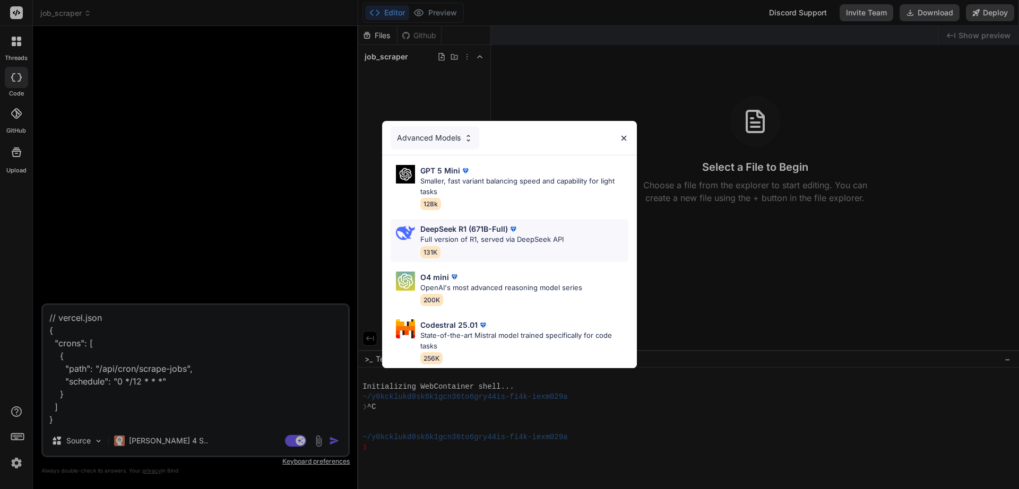
click at [488, 241] on div "DeepSeek R1 (671B-Full) Full version of R1, served via DeepSeek API 131K" at bounding box center [491, 240] width 143 height 34
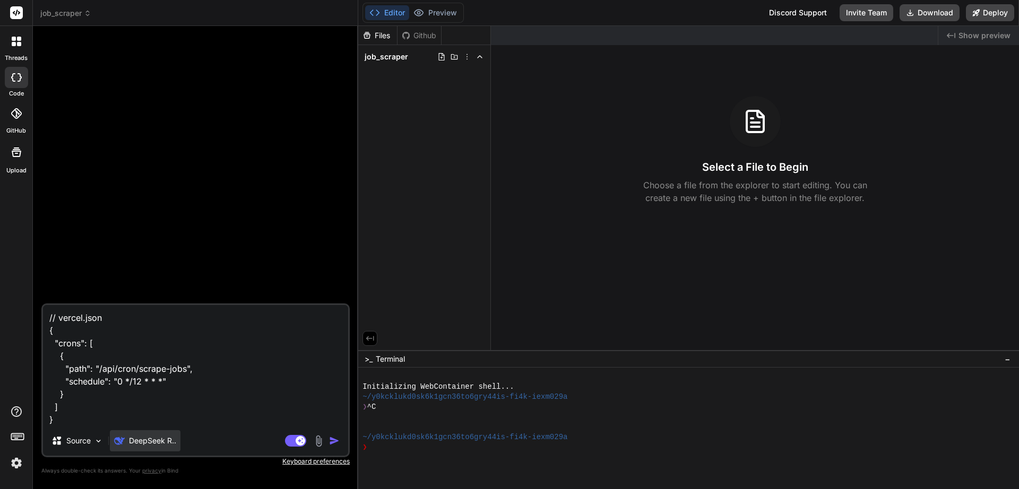
click at [163, 444] on p "DeepSeek R.." at bounding box center [152, 441] width 47 height 11
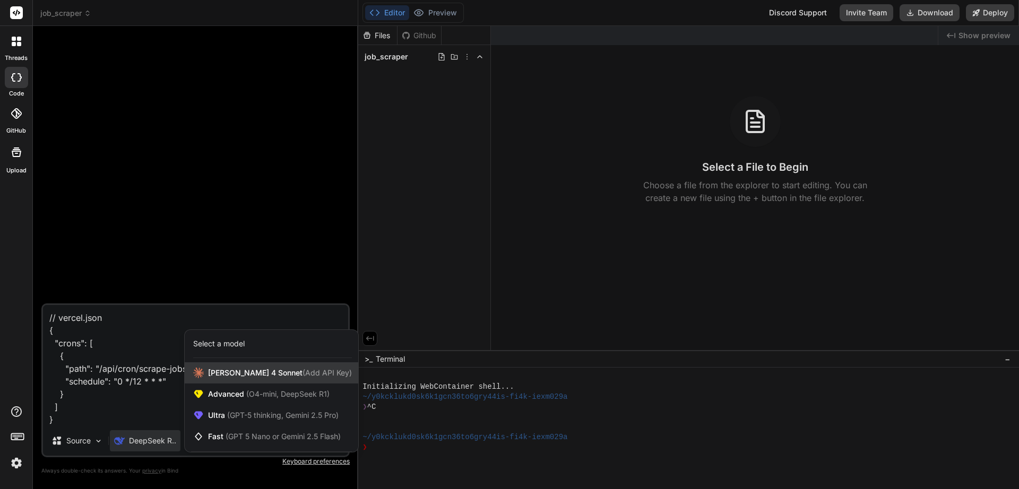
click at [219, 375] on span "[PERSON_NAME] 4 Sonnet (Add API Key)" at bounding box center [280, 373] width 144 height 11
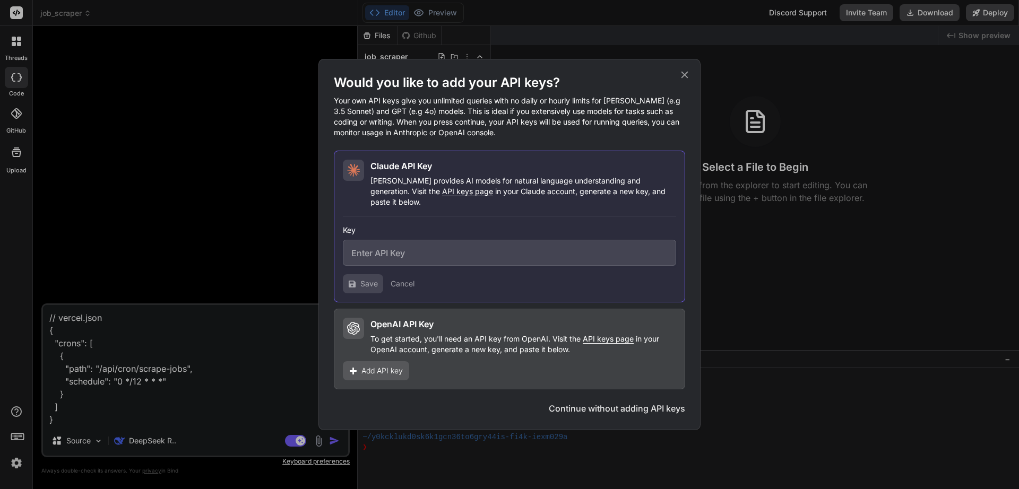
click at [412, 251] on input "text" at bounding box center [509, 253] width 333 height 26
click at [688, 80] on icon at bounding box center [685, 75] width 12 height 12
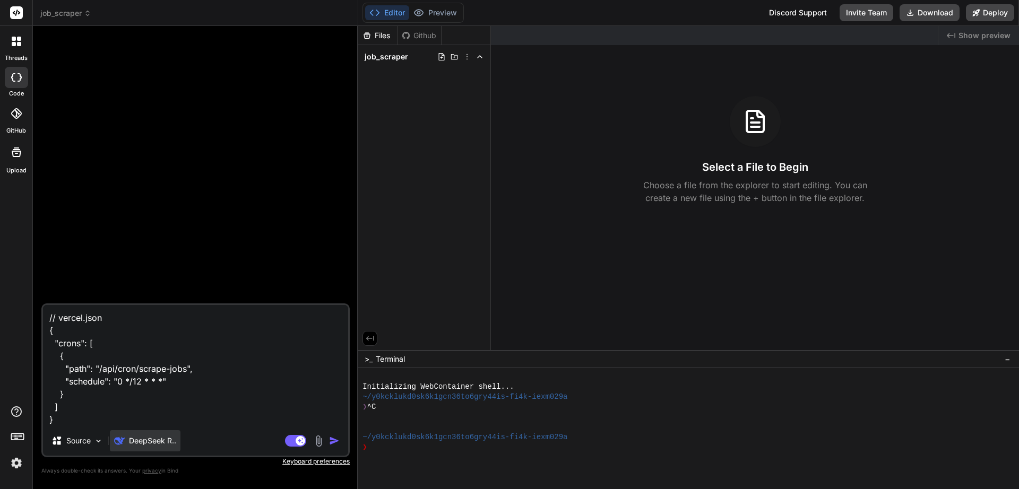
drag, startPoint x: 142, startPoint y: 433, endPoint x: 144, endPoint y: 439, distance: 6.6
click at [144, 439] on div "DeepSeek R.." at bounding box center [145, 440] width 71 height 21
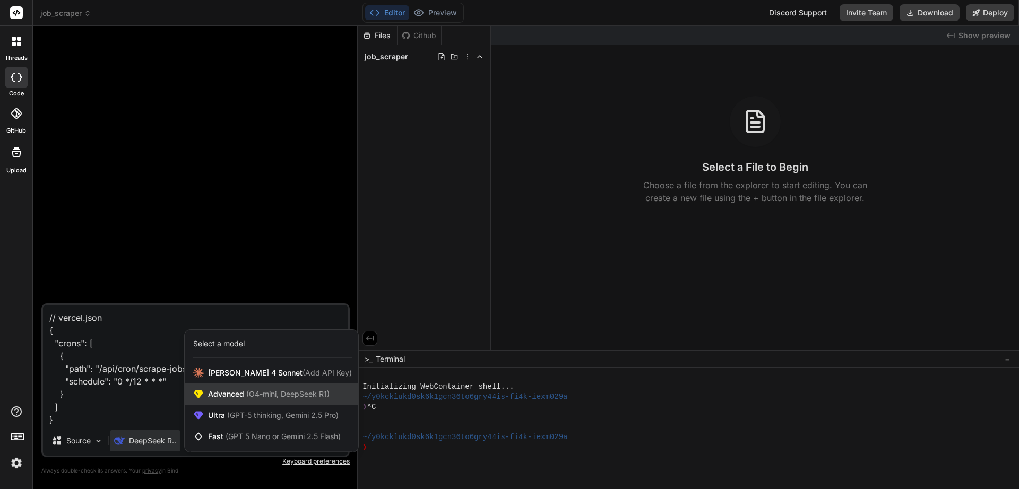
click at [232, 396] on span "Advanced (O4-mini, DeepSeek R1)" at bounding box center [269, 394] width 122 height 11
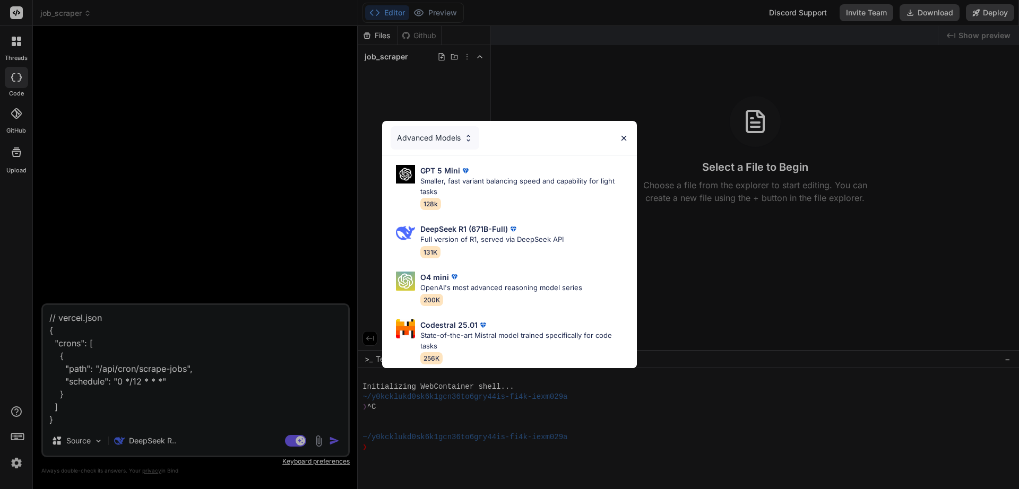
click at [144, 437] on div "Advanced Models GPT 5 Mini Smaller, fast variant balancing speed and capability…" at bounding box center [509, 244] width 1019 height 489
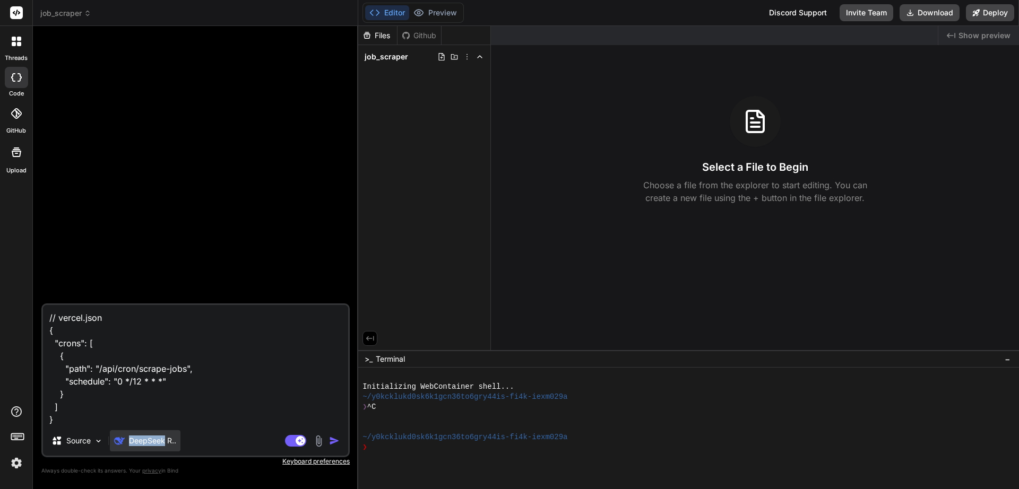
click at [144, 437] on p "DeepSeek R.." at bounding box center [152, 441] width 47 height 11
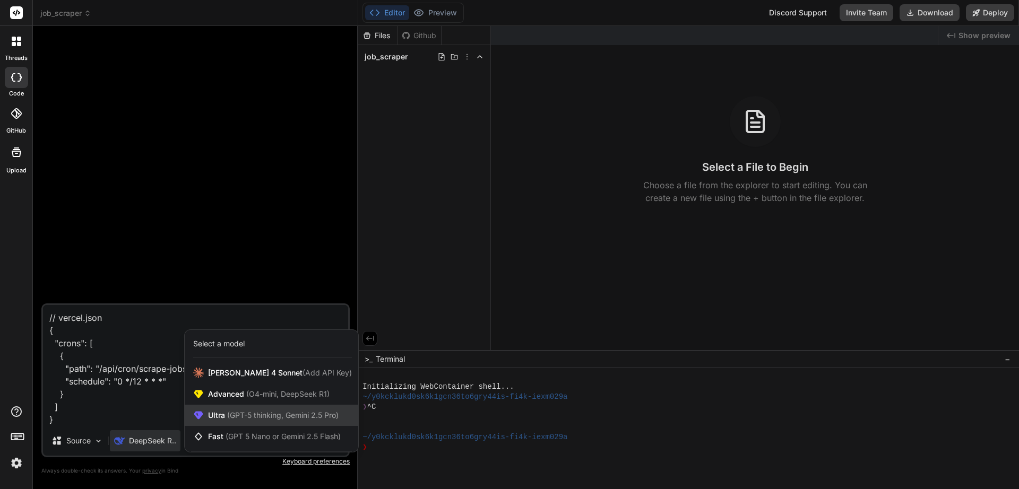
click at [208, 417] on span "Ultra (GPT-5 thinking, Gemini 2.5 Pro)" at bounding box center [273, 415] width 131 height 11
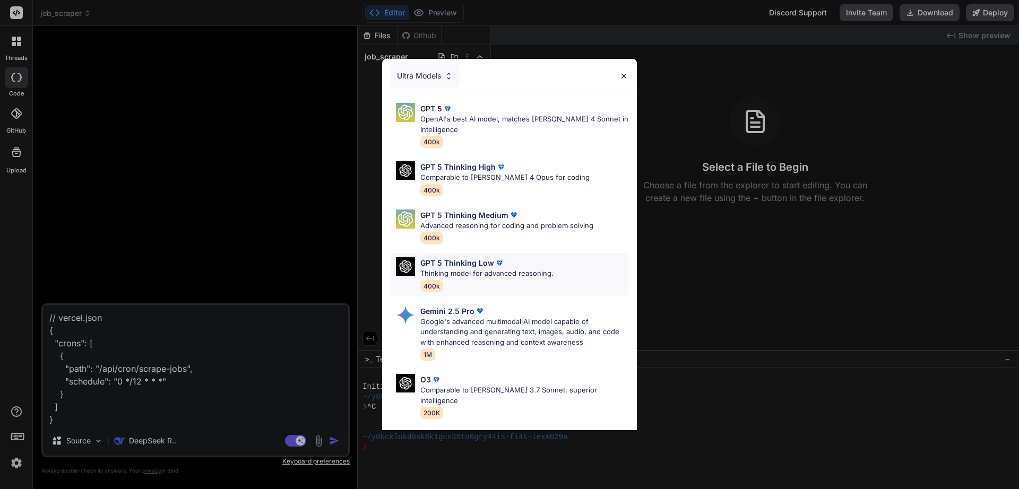
scroll to position [87, 0]
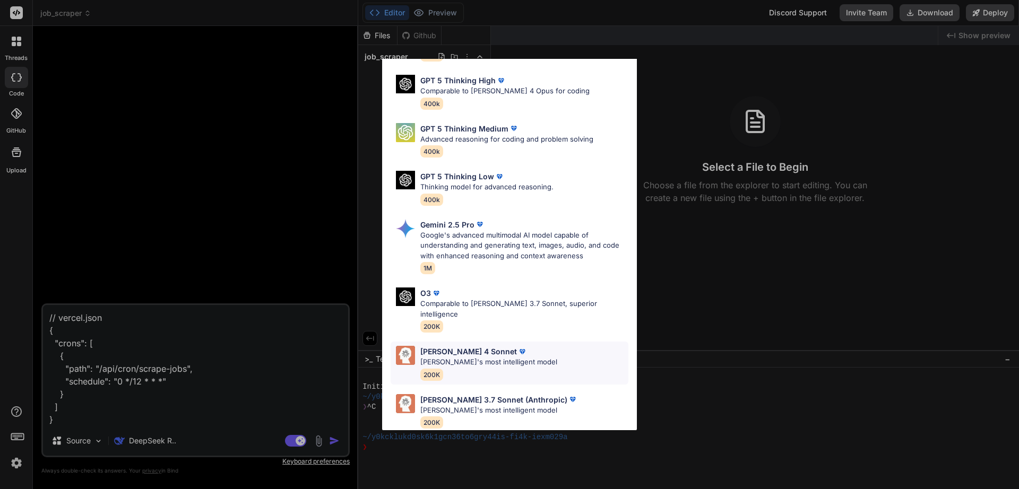
click at [453, 357] on p "[PERSON_NAME]'s most intelligent model" at bounding box center [488, 362] width 137 height 11
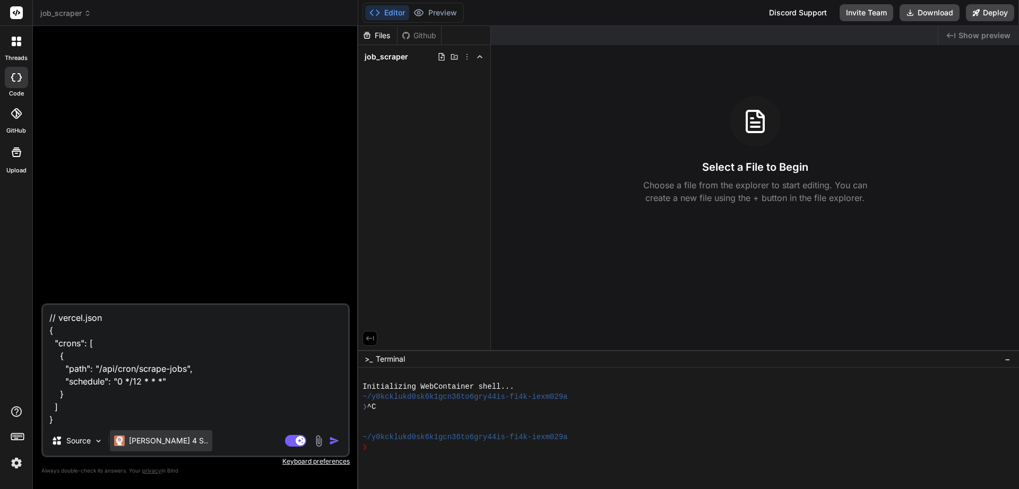
click at [141, 441] on p "[PERSON_NAME] 4 S.." at bounding box center [168, 441] width 79 height 11
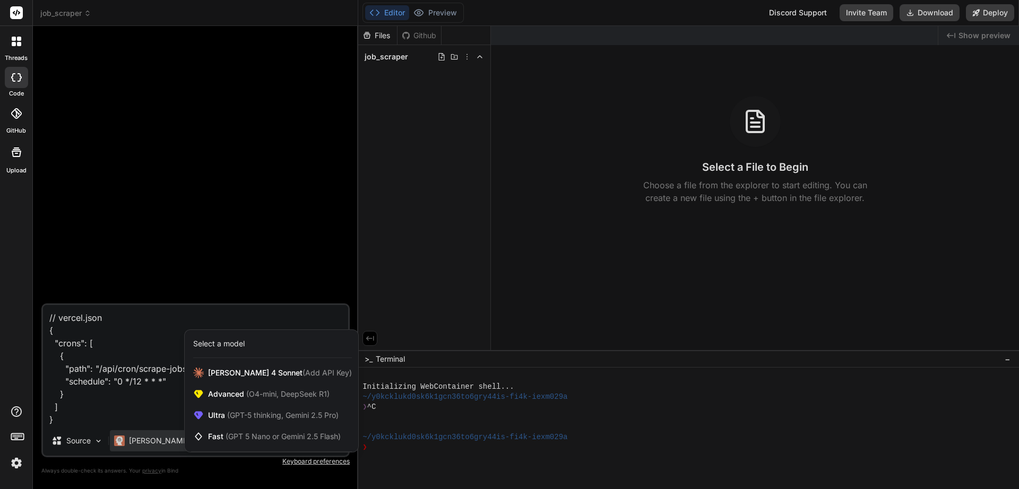
click at [202, 229] on div at bounding box center [509, 244] width 1019 height 489
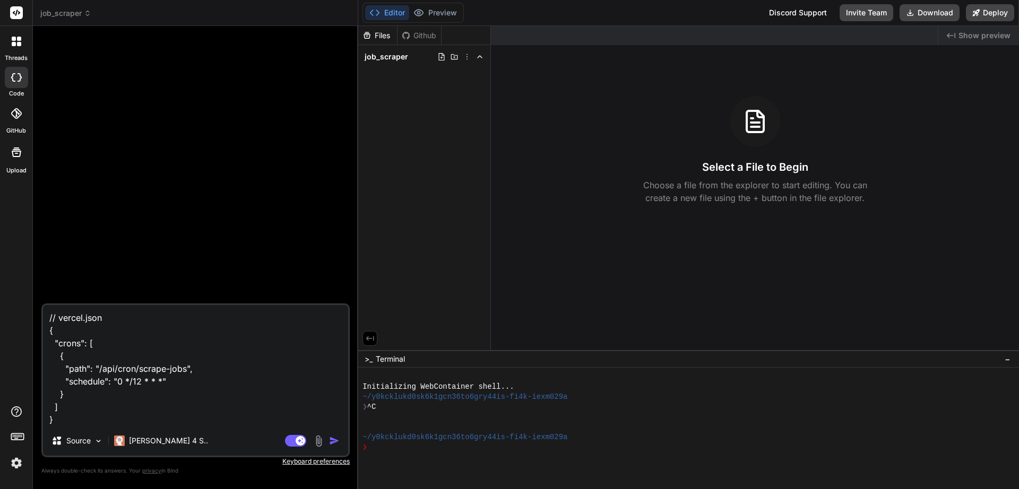
click at [130, 396] on textarea "// vercel.json { "crons": [ { "path": "/api/cron/scrape-jobs", "schedule": "0 *…" at bounding box center [195, 365] width 305 height 121
click at [127, 384] on textarea "// vercel.json { "crons": [ { "path": "/api/cron/scrape-jobs", "schedule": "0 *…" at bounding box center [195, 365] width 305 height 121
paste textarea "I want to create a SaaS application that can scrape (twice daily) freelance job…"
type textarea "x"
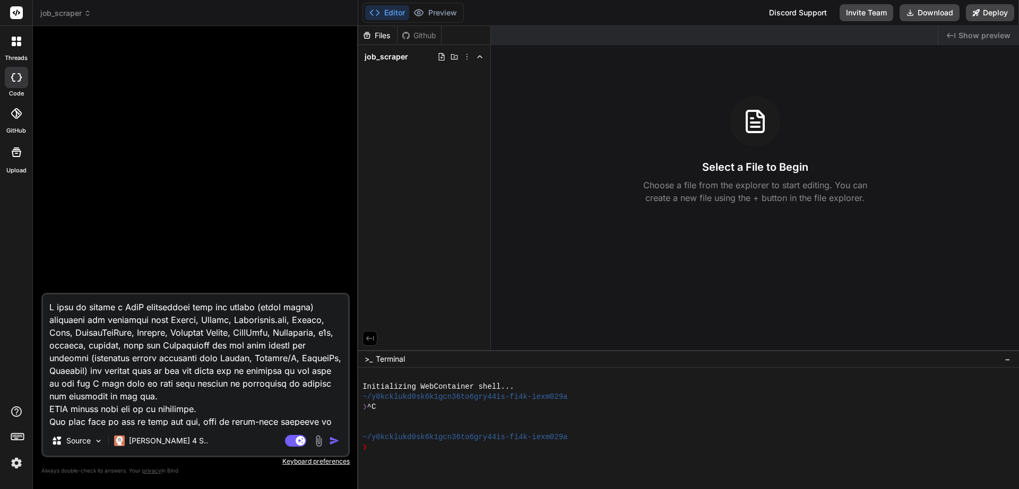
scroll to position [562, 0]
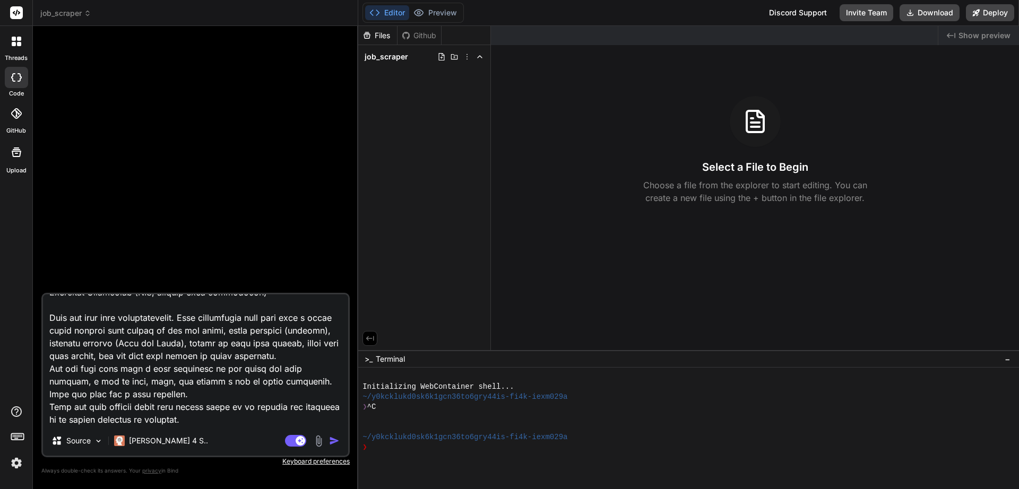
type textarea "I want to create a SaaS application that can scrape (twice daily) freelance job…"
click at [335, 443] on img "button" at bounding box center [334, 441] width 11 height 11
type textarea "x"
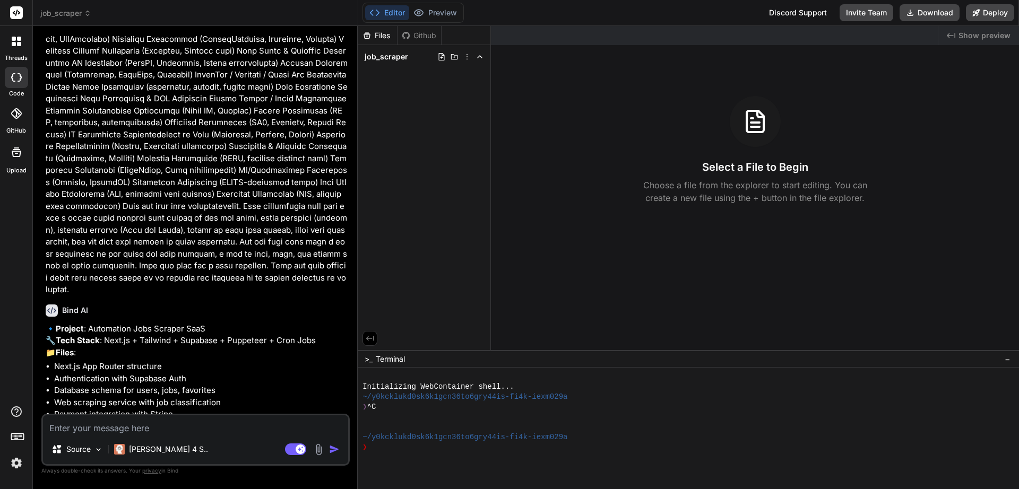
scroll to position [433, 0]
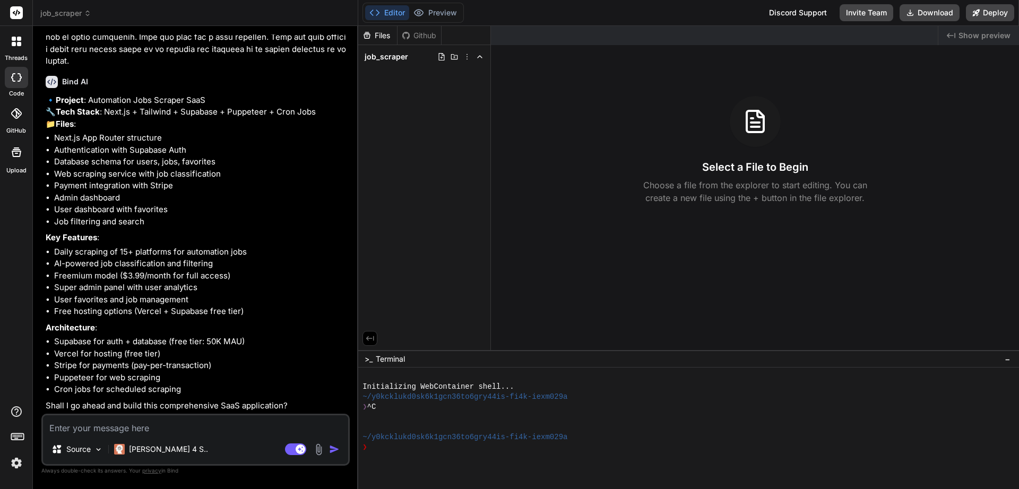
click at [153, 431] on textarea at bounding box center [195, 425] width 305 height 19
click at [69, 432] on textarea at bounding box center [195, 425] width 305 height 19
type textarea "x"
type textarea "y"
type textarea "x"
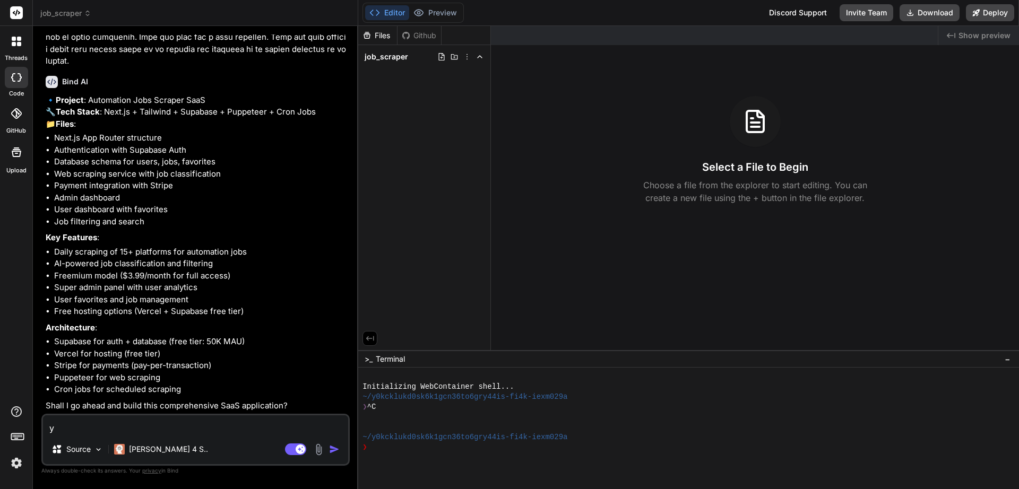
type textarea "ye"
type textarea "x"
type textarea "yes"
type textarea "x"
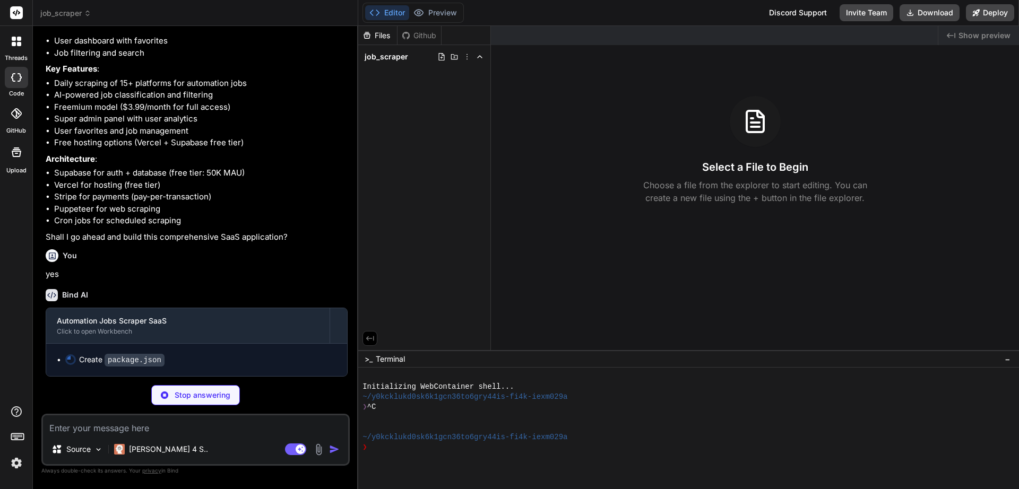
scroll to position [601, 0]
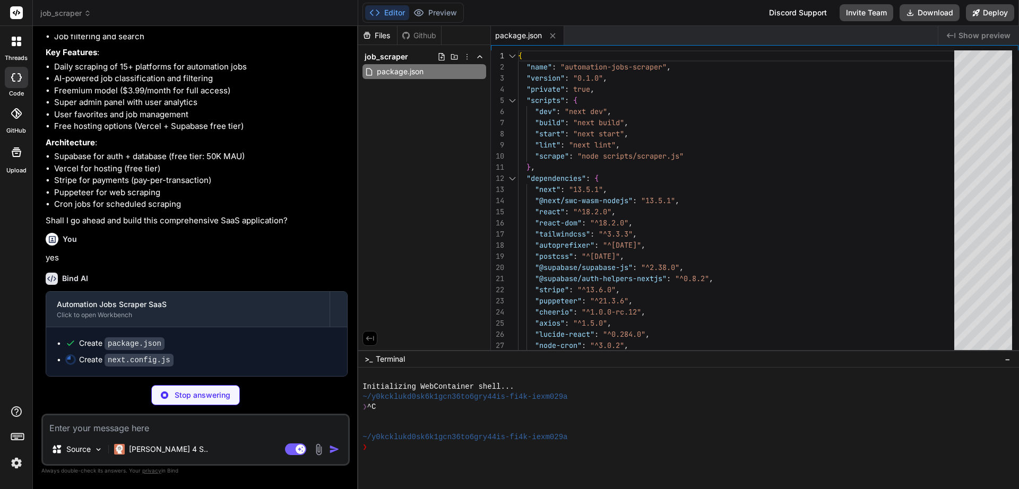
type textarea "x"
type textarea "NEXT_PUBLIC_SUPABASE_ANON_KEY: [DOMAIN_NAME]_PUBLIC_SUPABASE_ANON_KEY, SUPABASE…"
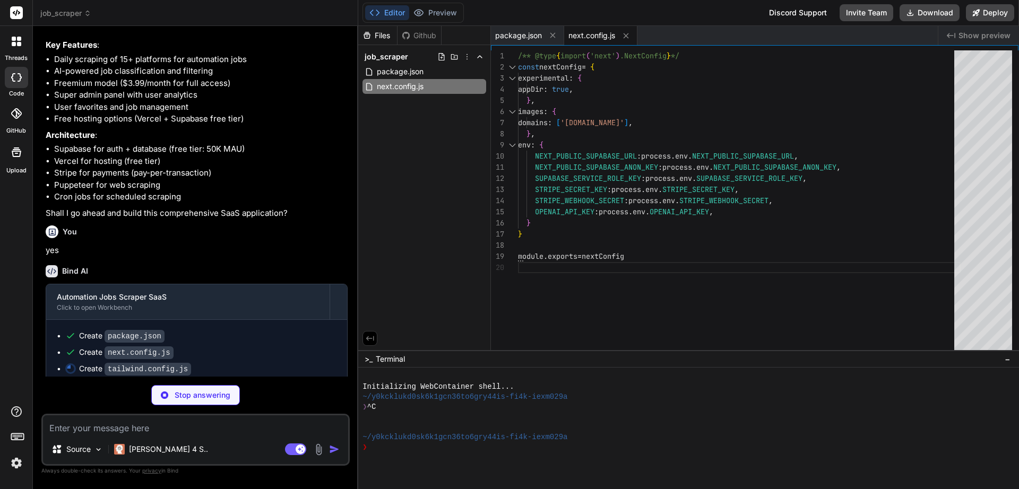
type textarea "x"
type textarea "}"
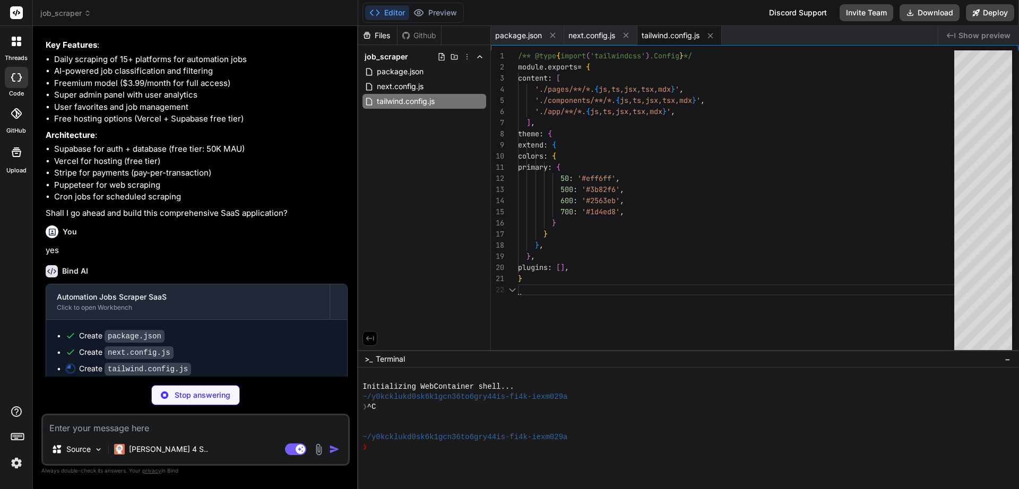
type textarea "x"
type textarea "module.exports = { plugins: { tailwindcss: {}, autoprefixer: {}, }, }"
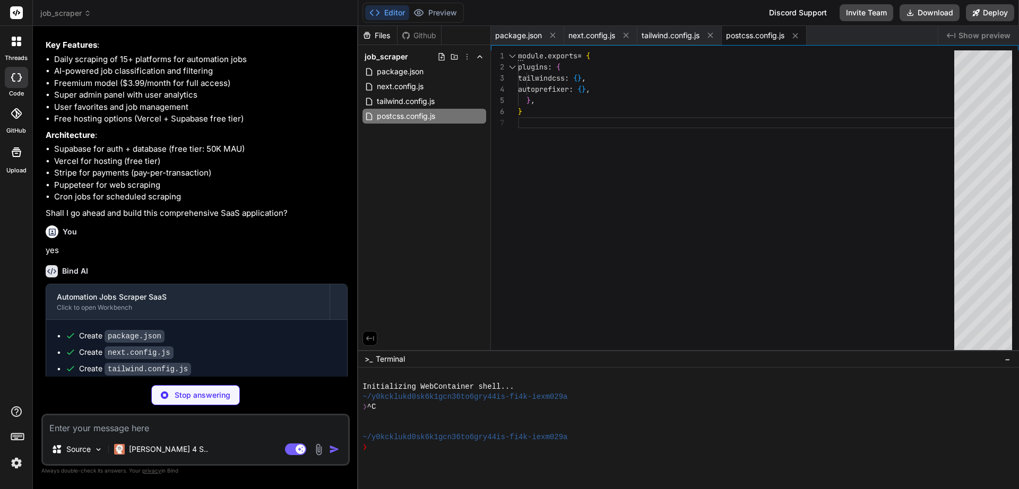
type textarea "x"
type textarea "# OpenAI (for job classification) OPENAI_API_KEY=your_openai_api_key # App URL …"
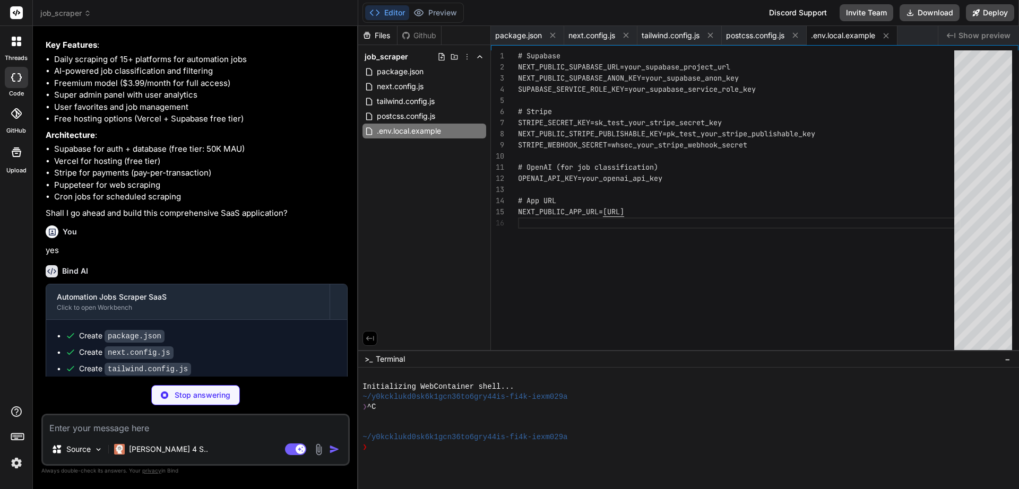
type textarea "x"
type textarea "process.env.SUPABASE_SERVICE_ROLE_KEY, { auth: { autoRefreshToken: false, persi…"
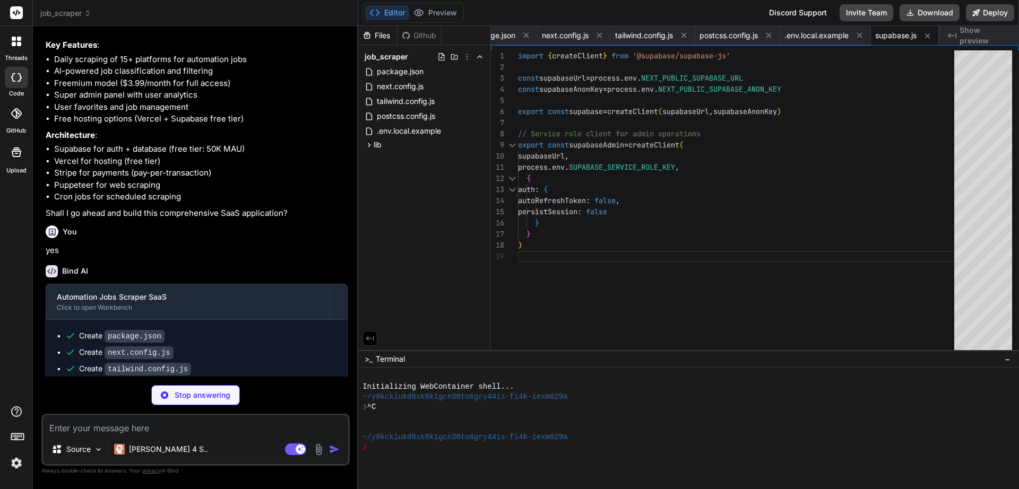
type textarea "x"
type textarea "import Stripe from 'stripe' export const stripe = new Stripe(process.env.STRIPE…"
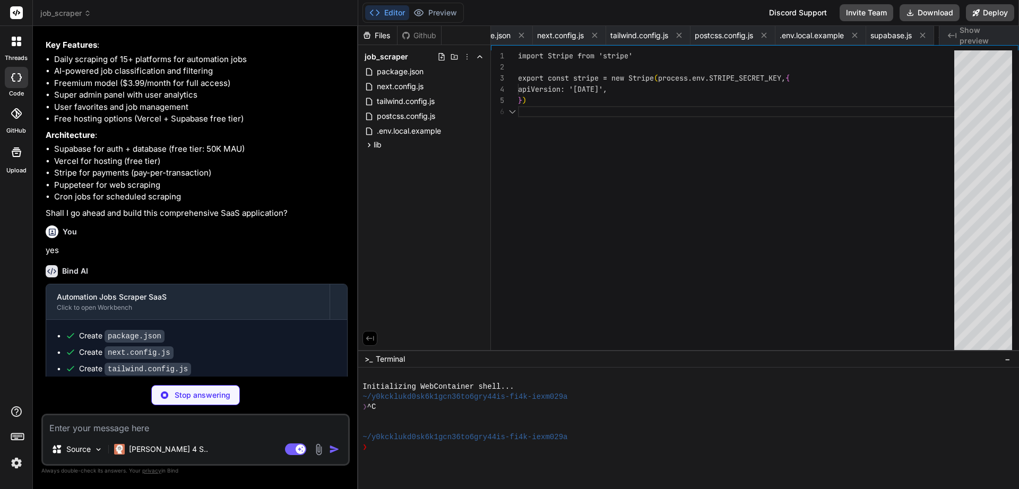
scroll to position [0, 95]
type textarea "x"
type textarea "const text = `${jobTitle} ${jobDescription}`.toLowerCase() return automationKey…"
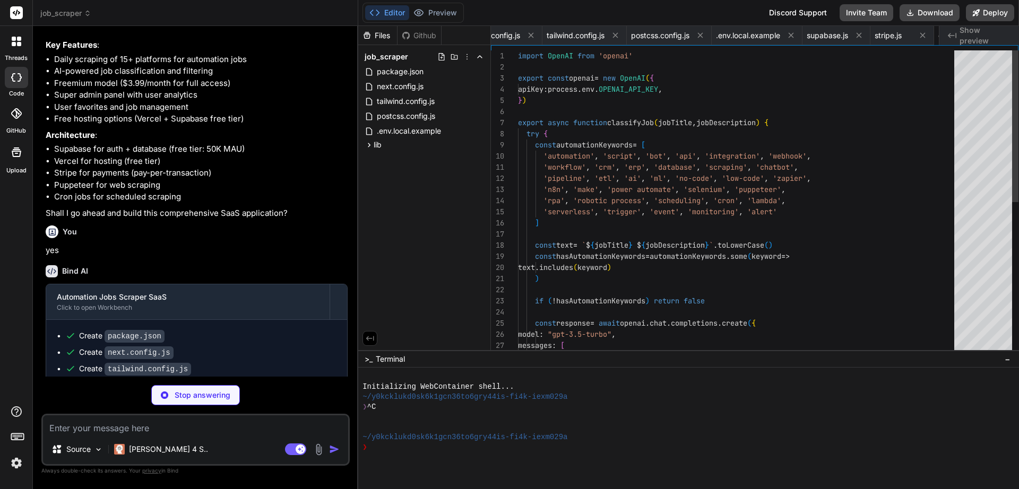
scroll to position [0, 159]
type textarea "x"
type textarea "} }"
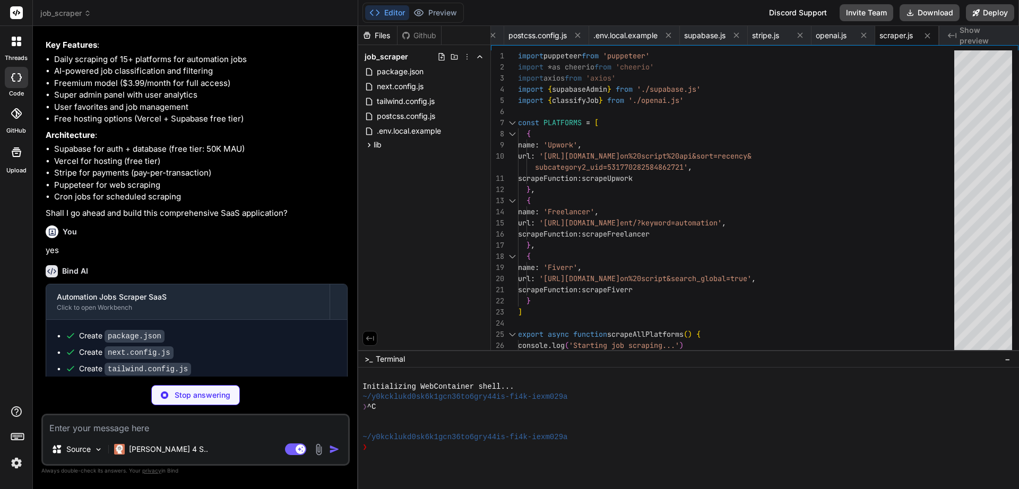
type textarea "x"
type textarea "console.error('Job scraping failed:', error) process.exit(1) } } main()"
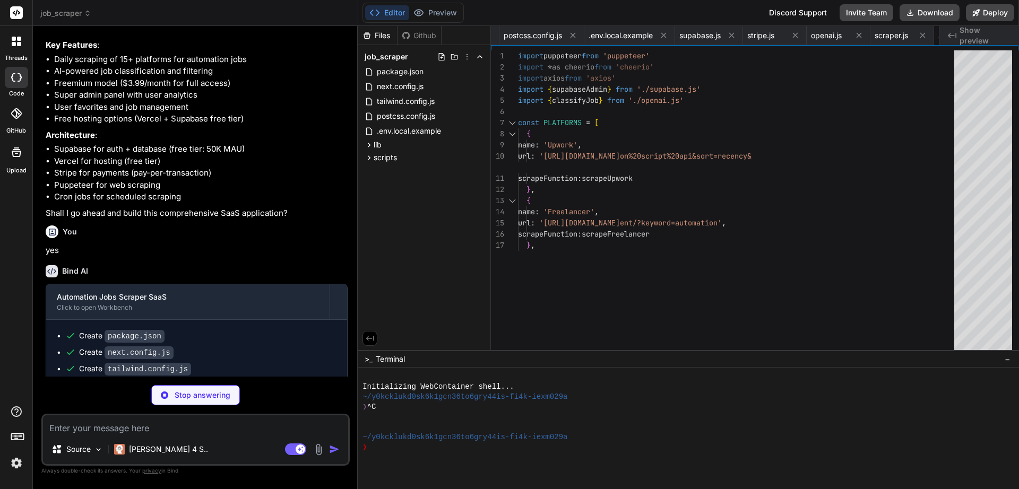
scroll to position [0, 286]
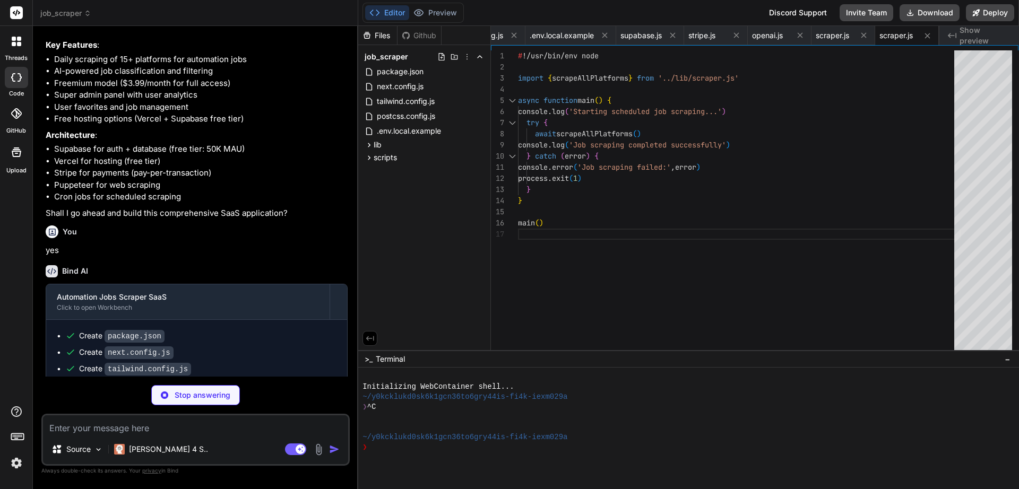
type textarea "x"
type textarea "for each row execute procedure public.handle_updated_at();"
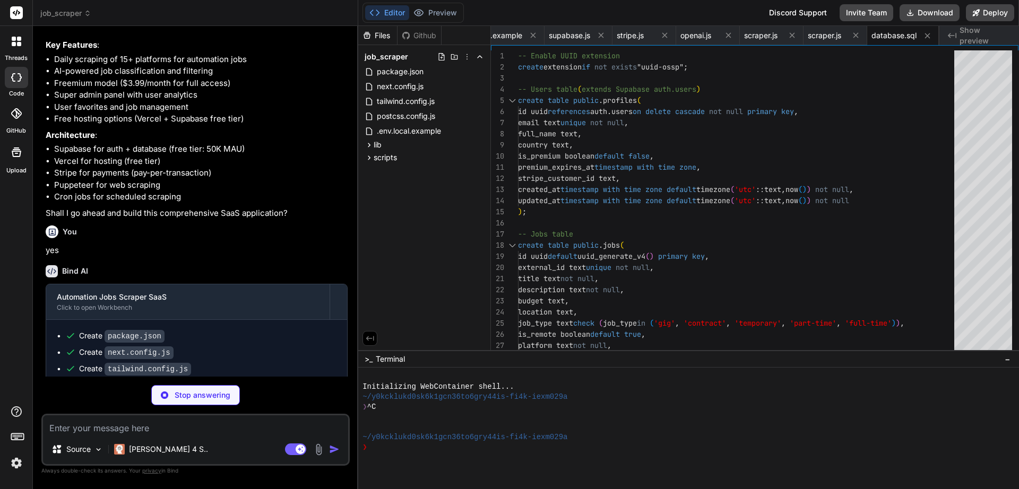
type textarea "x"
type textarea "export default function RootLayout({ children }) { return ( <html lang="en"> <b…"
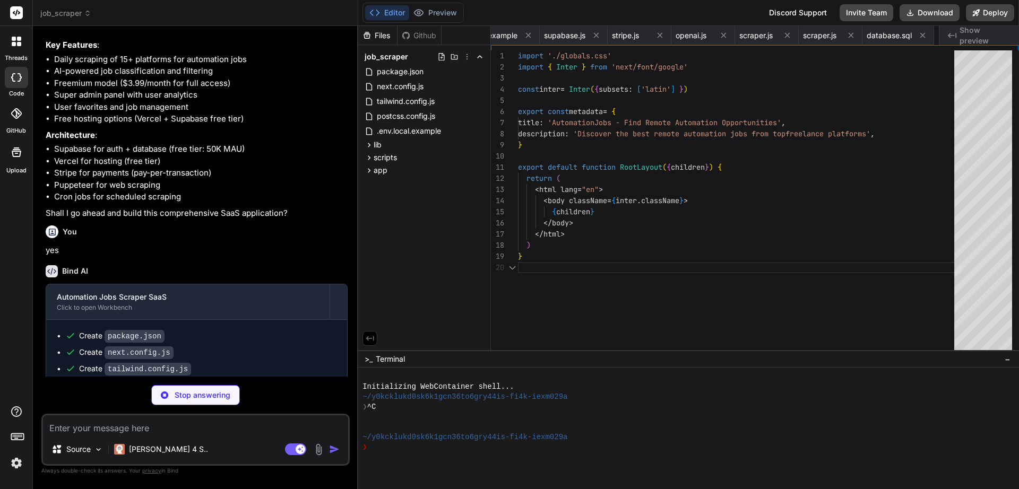
scroll to position [0, 421]
type textarea "x"
type textarea "@apply w-full px-3 py-2 border border-gray-300 rounded-md focus:outline-none fo…"
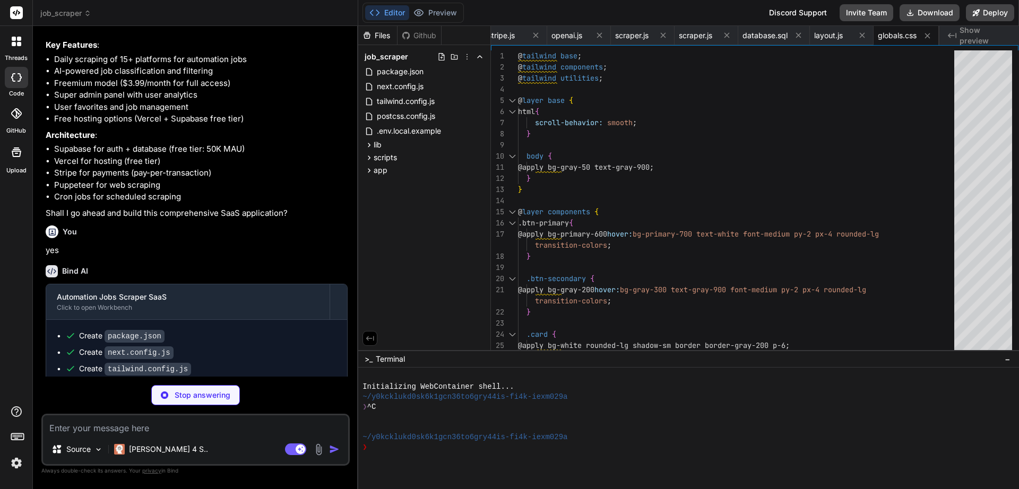
type textarea "x"
type textarea "<div className="border-t border-gray-800 mt-8 pt-8 text-center text-gray-400"> …"
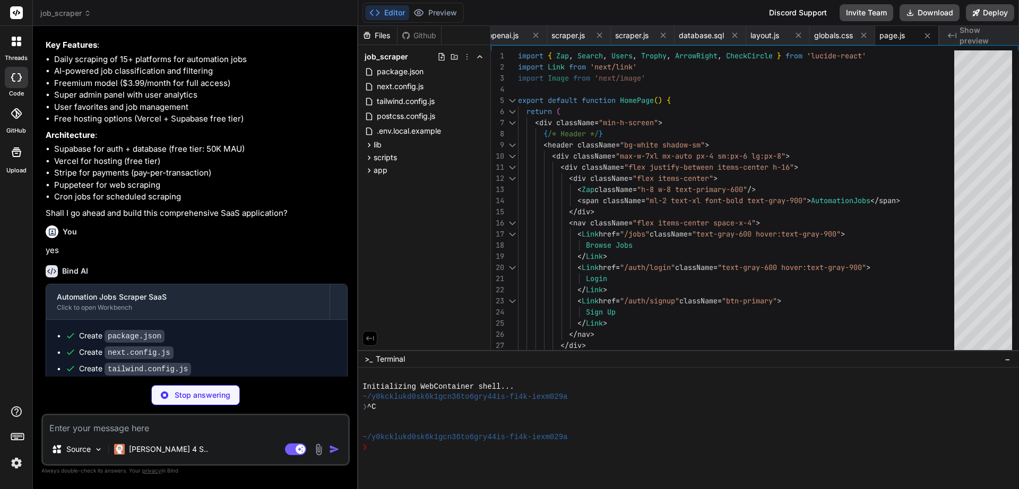
type textarea "x"
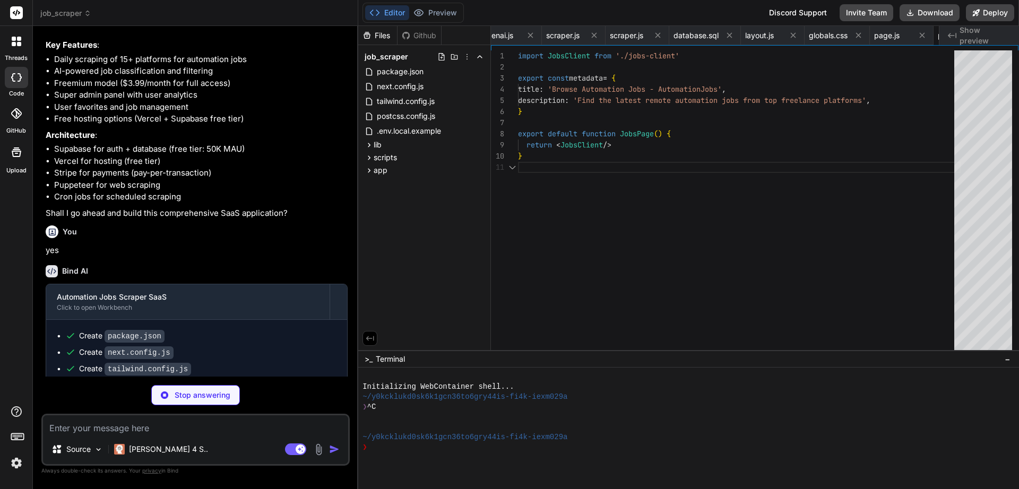
scroll to position [0, 615]
type textarea "x"
type textarea ")} </div> </div> ) }"
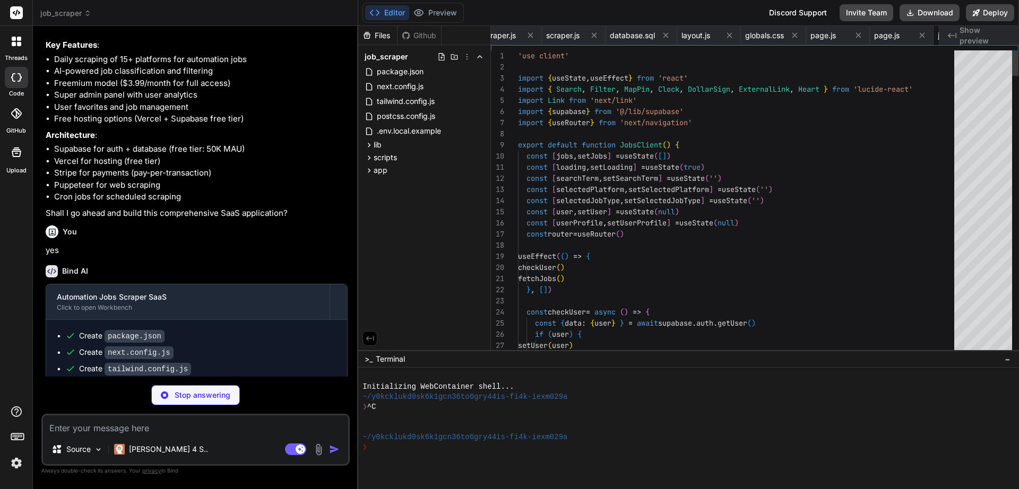
scroll to position [0, 686]
type textarea "x"
type textarea "<div className="mt-8 sm:mx-auto sm:w-full sm:max-w-md"> <div className="bg-whit…"
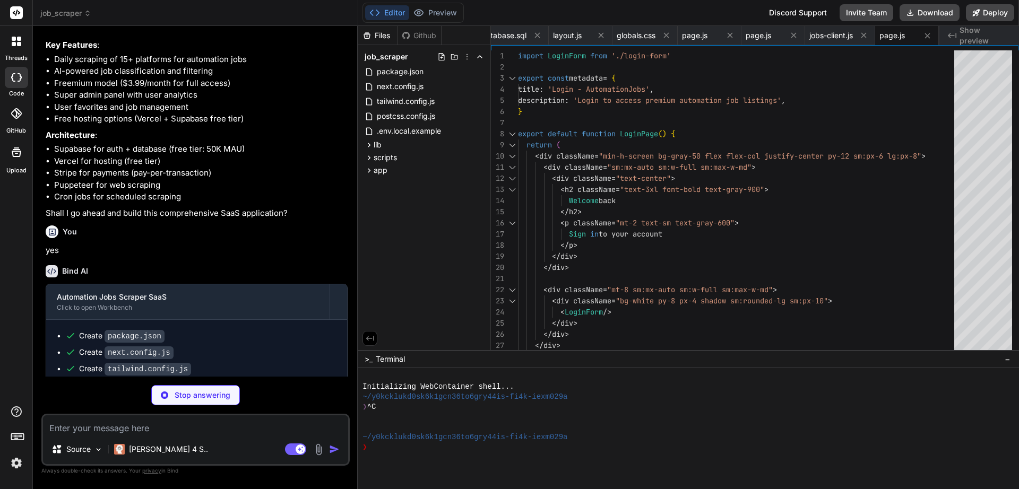
type textarea "x"
type textarea "</span> </div> </form> ) }"
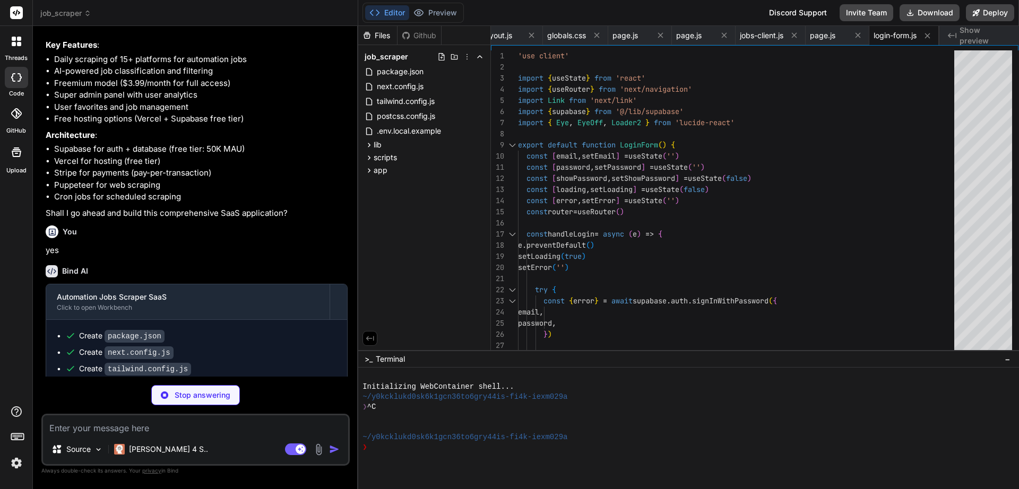
type textarea "x"
type textarea "<div className="mt-8 sm:mx-auto sm:w-full sm:max-w-md"> <div className="bg-whit…"
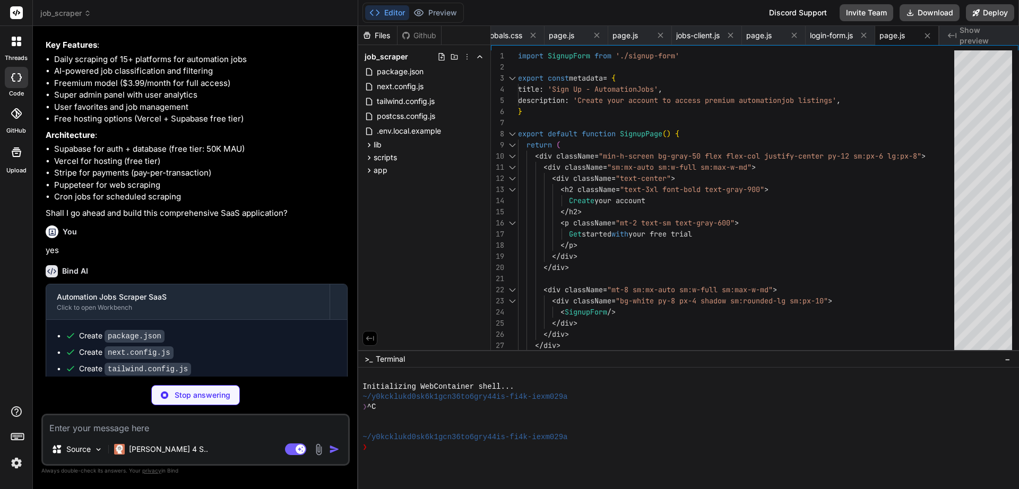
type textarea "x"
type textarea "<Link href="/auth/login" className="font-medium text-primary-600 hover:text-pri…"
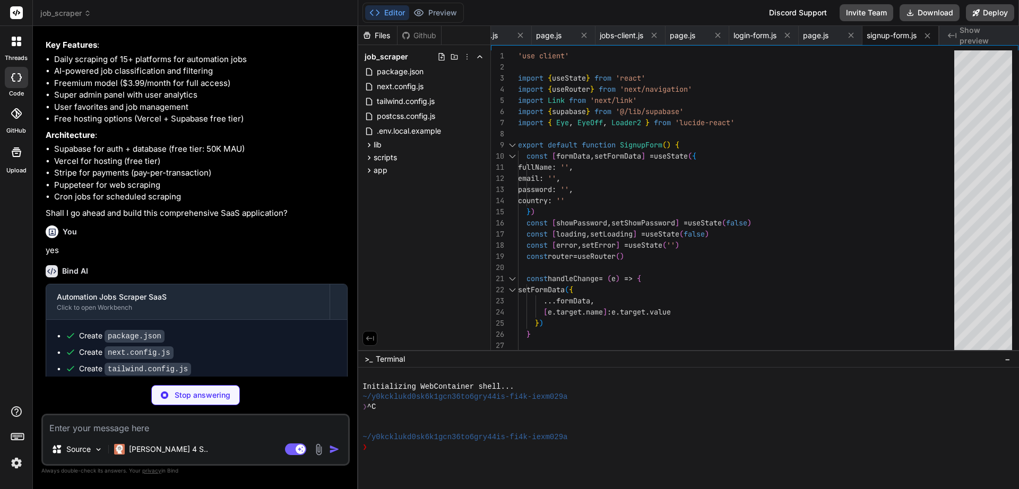
type textarea "x"
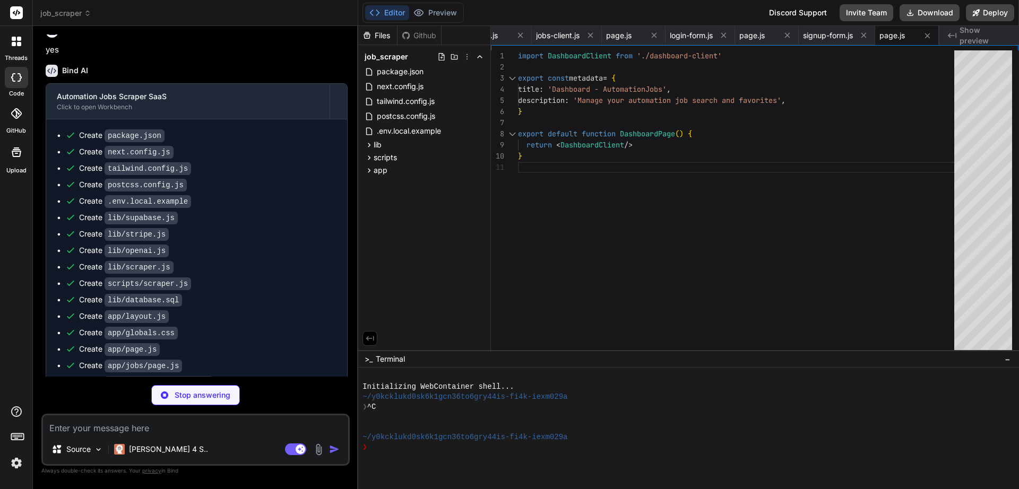
scroll to position [947, 0]
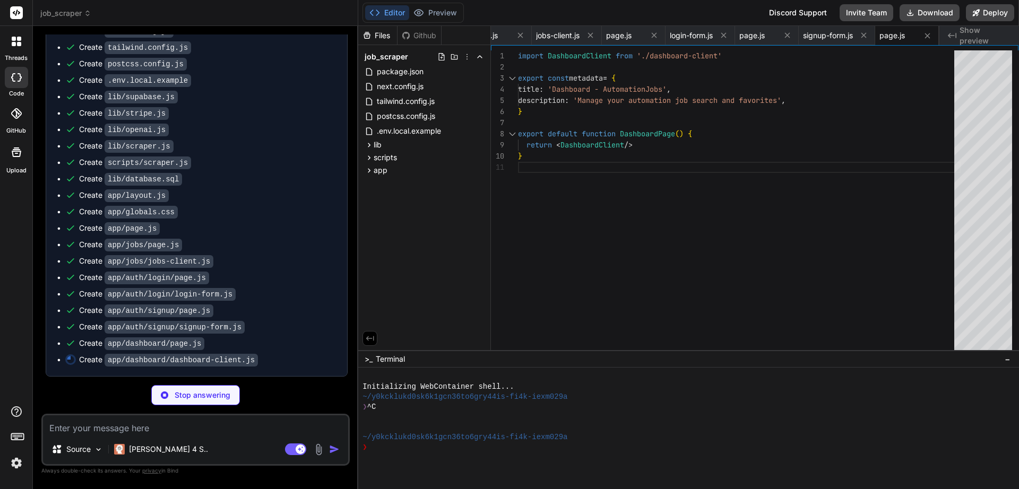
type textarea "x"
type textarea "features'} </p> </Link> </div> </div> </div> ) }"
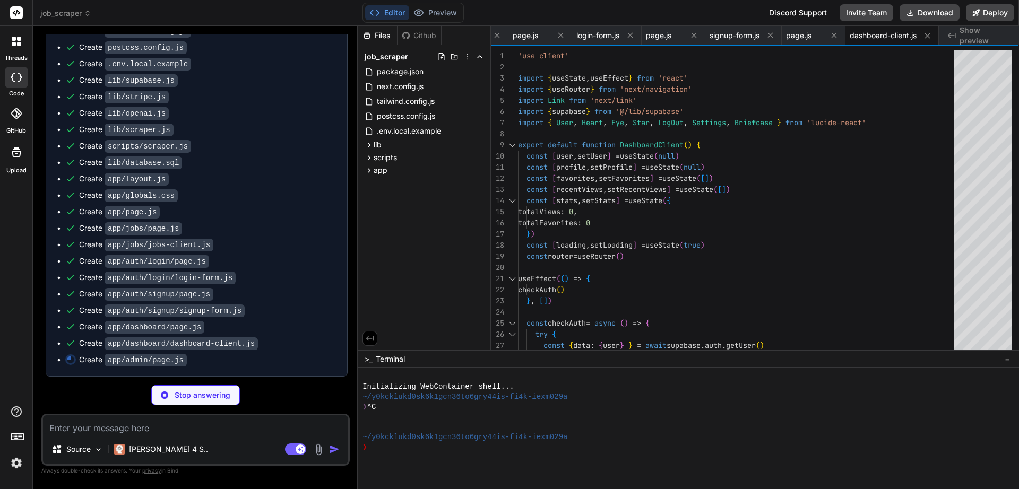
type textarea "x"
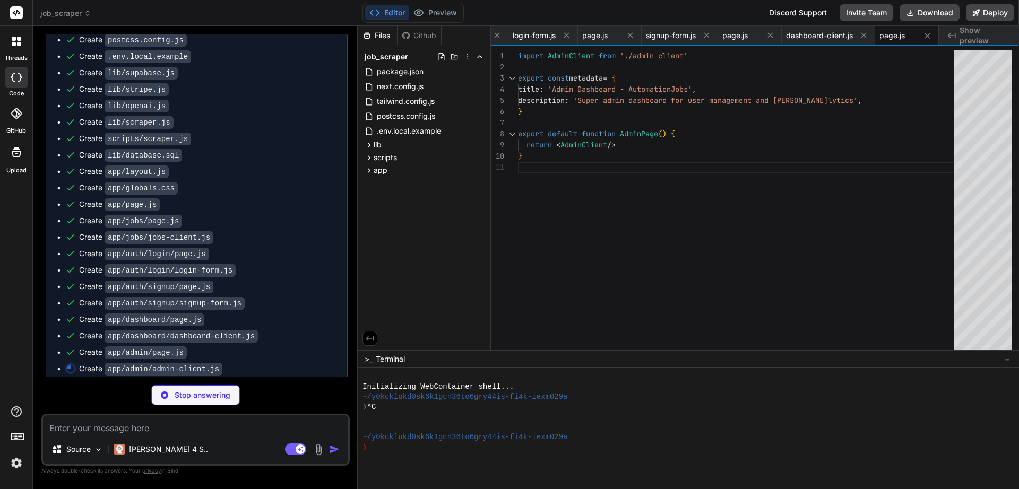
scroll to position [980, 0]
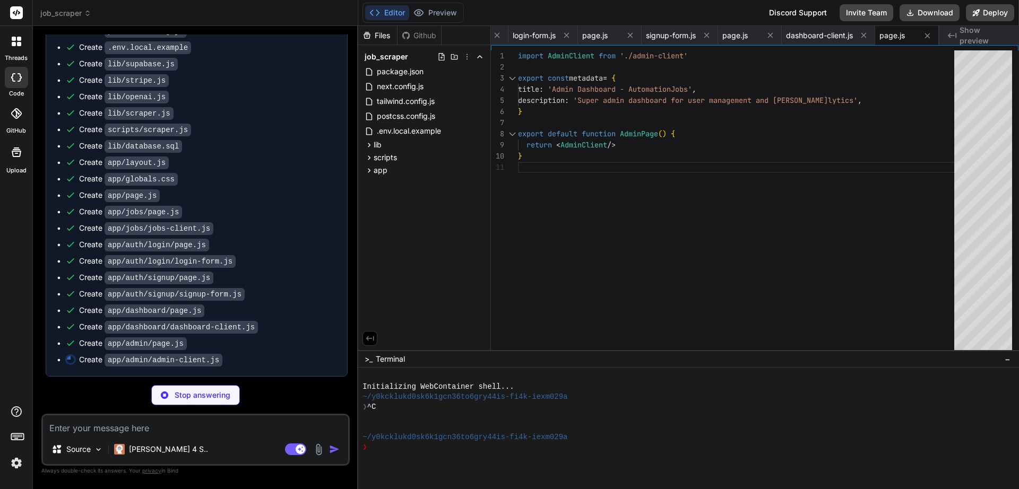
type textarea "x"
type textarea ")} </div> </div> </div> </div> ) }"
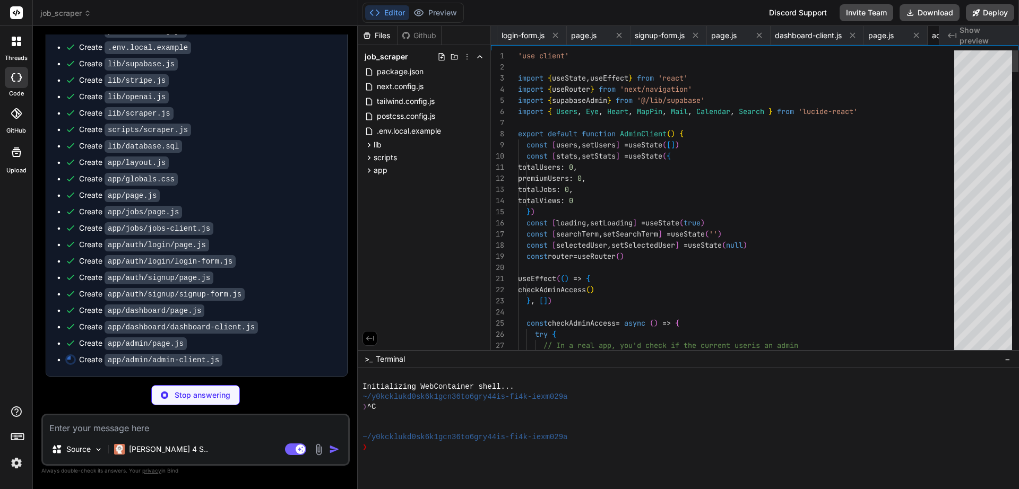
scroll to position [0, 1263]
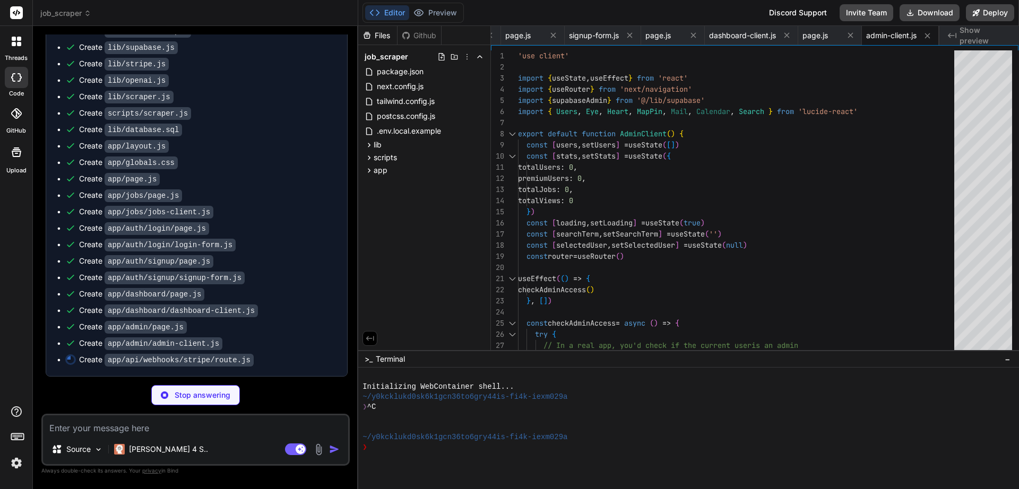
type textarea "x"
type textarea "premium_expires_at: null }) .eq('stripe_customer_id', customerId) if (error) { …"
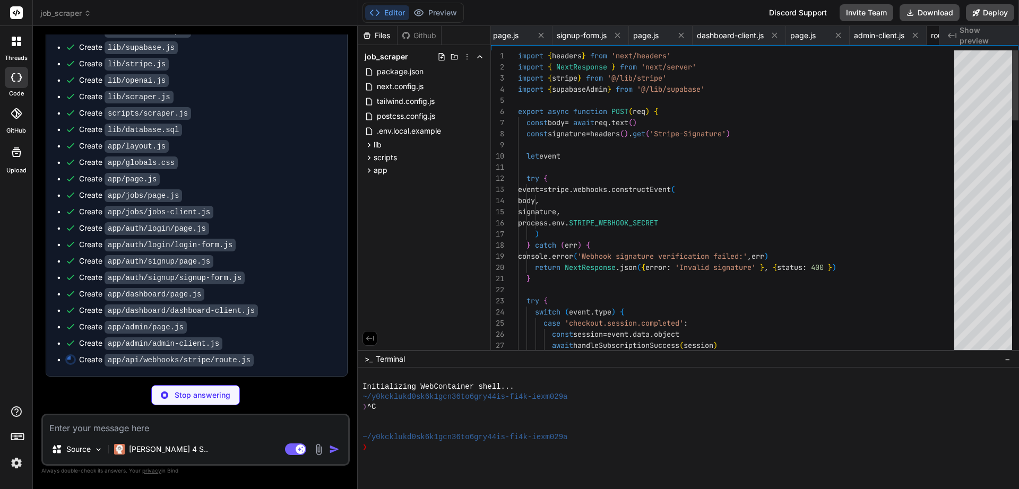
scroll to position [0, 1326]
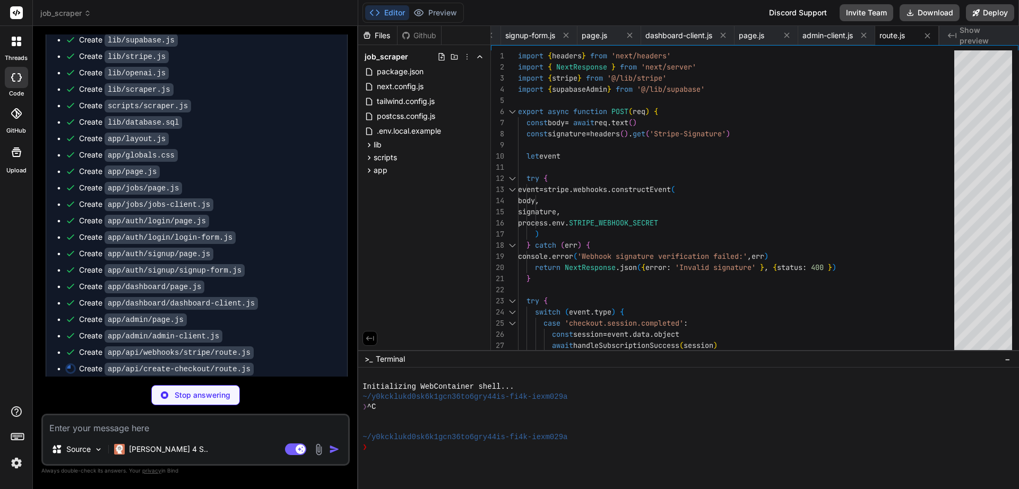
type textarea "x"
type textarea "return NextResponse.json({ error: 'Failed to create checkout session' }, { stat…"
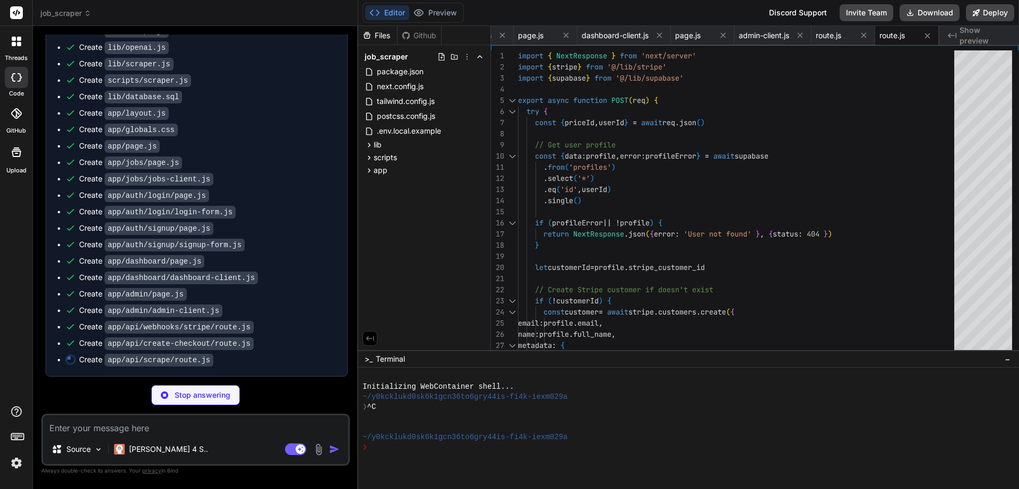
scroll to position [1029, 0]
type textarea "x"
type textarea "message: 'Scraping API endpoint. Use POST with proper authorization.' }) }"
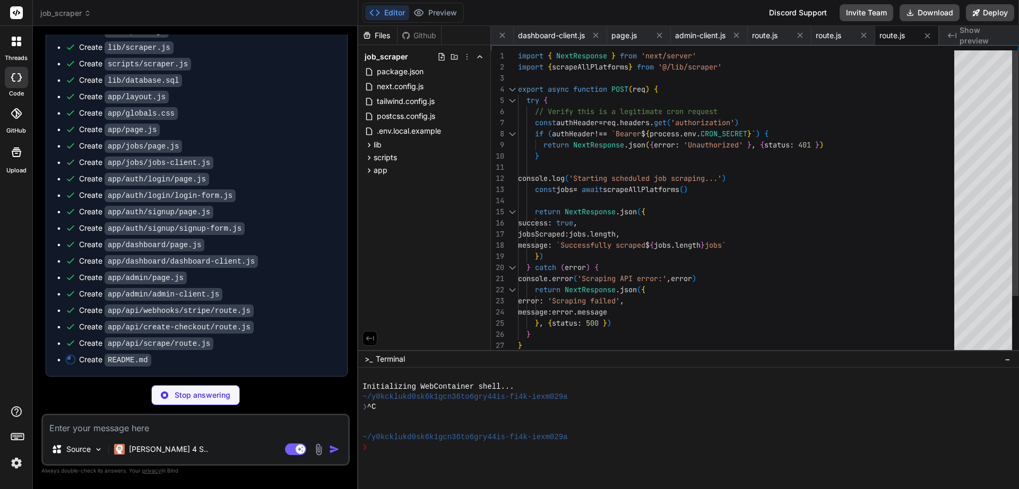
type textarea "x"
type textarea "For technical support or feature requests: - Check the documentation - Review e…"
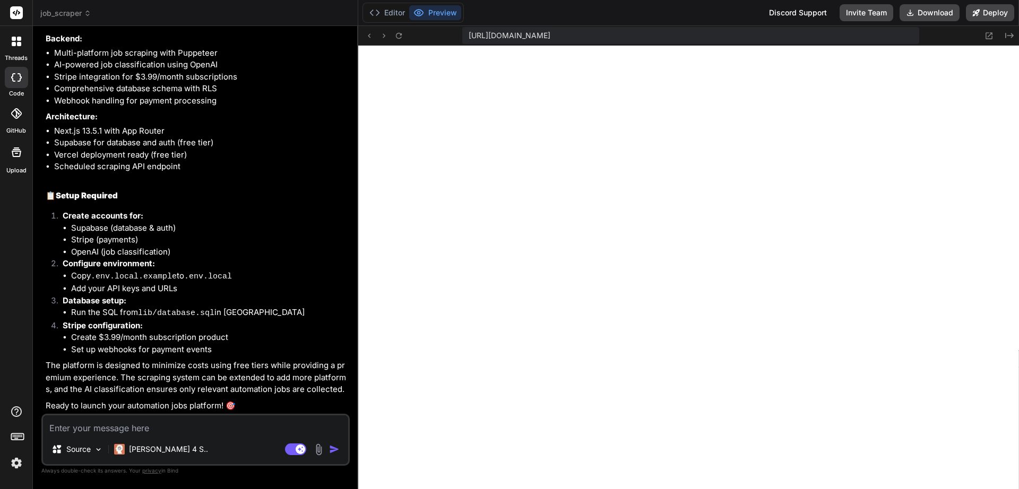
scroll to position [1361, 0]
click at [372, 37] on icon at bounding box center [369, 35] width 9 height 9
click at [222, 270] on li "Copy .env.local.example to .env.local" at bounding box center [209, 276] width 277 height 13
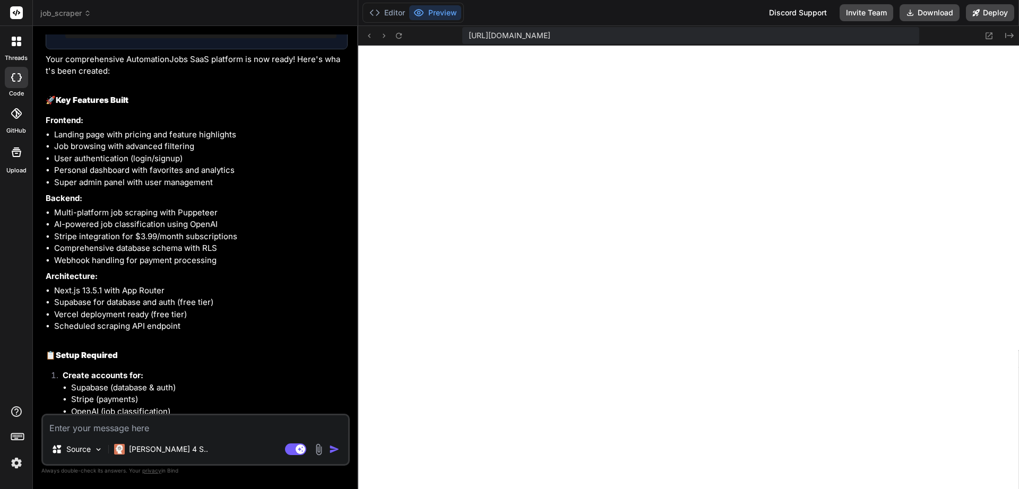
scroll to position [1611, 0]
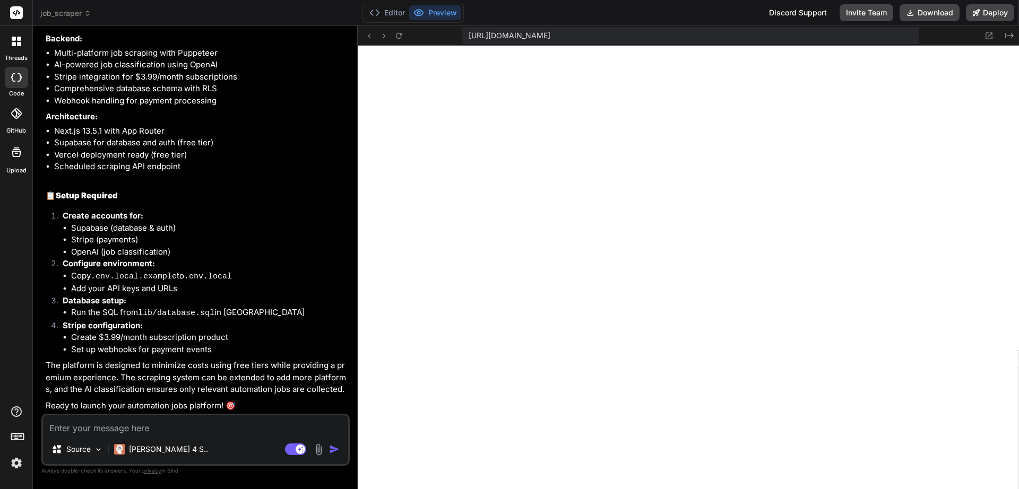
click at [136, 248] on li "OpenAI (job classification)" at bounding box center [209, 252] width 277 height 12
click at [134, 245] on li "Stripe (payments)" at bounding box center [209, 240] width 277 height 12
click at [131, 242] on li "Stripe (payments)" at bounding box center [209, 240] width 277 height 12
click at [131, 229] on li "Supabase (database & auth)" at bounding box center [209, 228] width 277 height 12
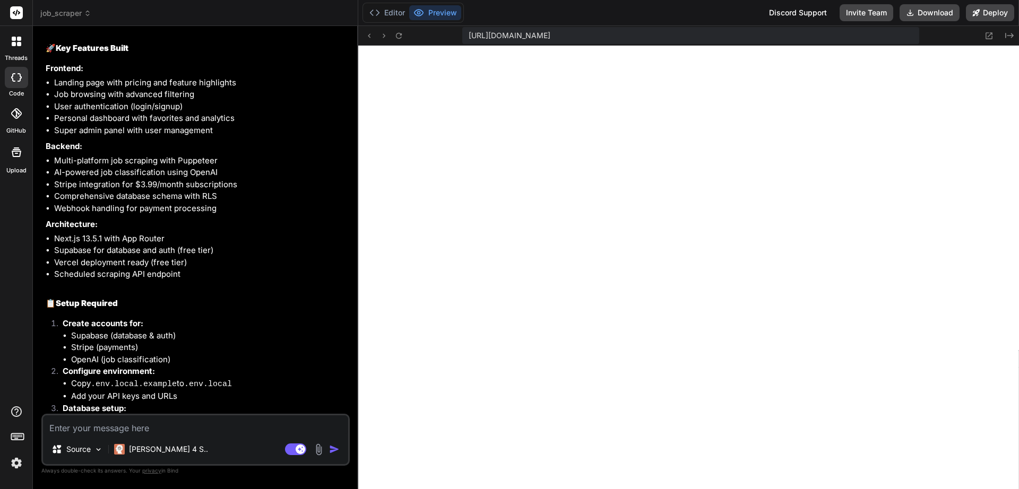
scroll to position [1548, 0]
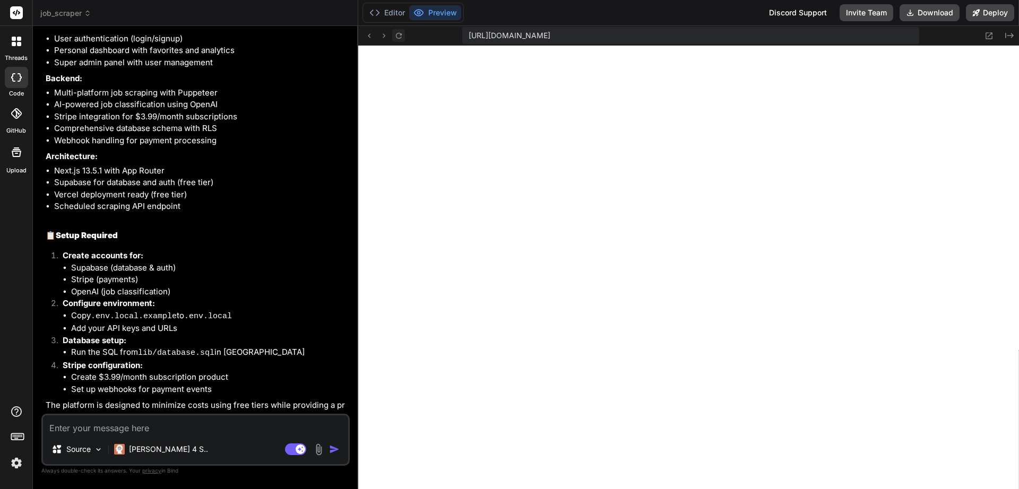
click at [400, 37] on icon at bounding box center [398, 35] width 9 height 9
click at [368, 37] on icon at bounding box center [369, 35] width 9 height 9
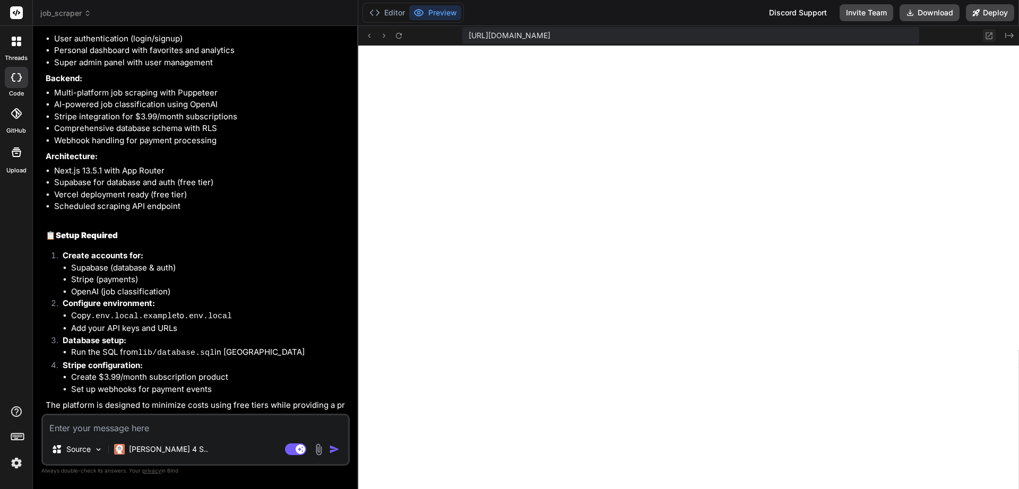
click at [987, 38] on icon at bounding box center [989, 35] width 9 height 9
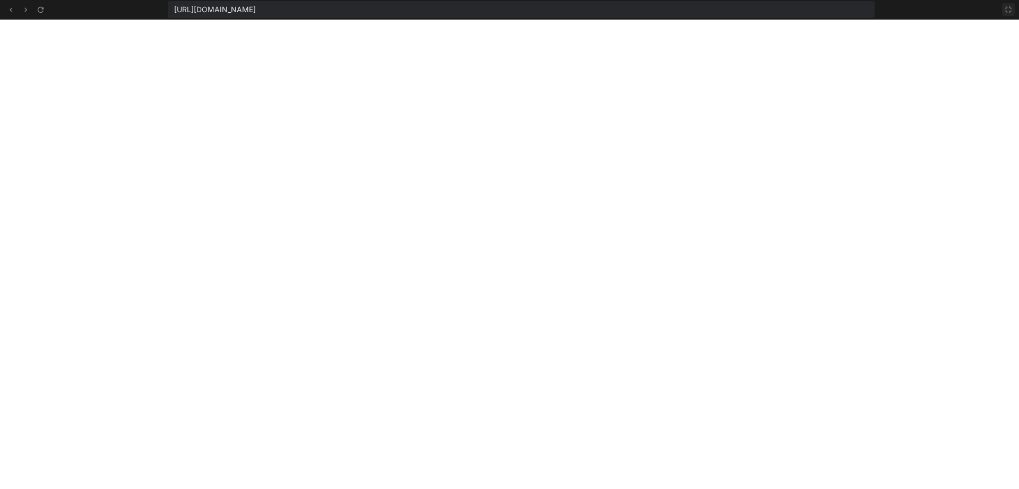
click at [1005, 7] on icon at bounding box center [1008, 9] width 8 height 8
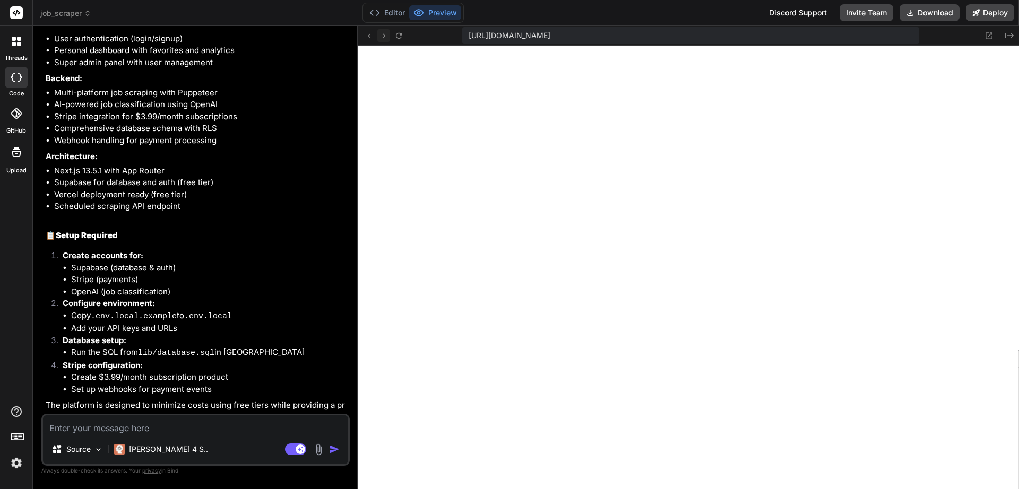
click at [386, 37] on icon at bounding box center [383, 35] width 9 height 9
click at [382, 37] on icon at bounding box center [383, 35] width 9 height 9
click at [369, 38] on icon at bounding box center [369, 35] width 9 height 9
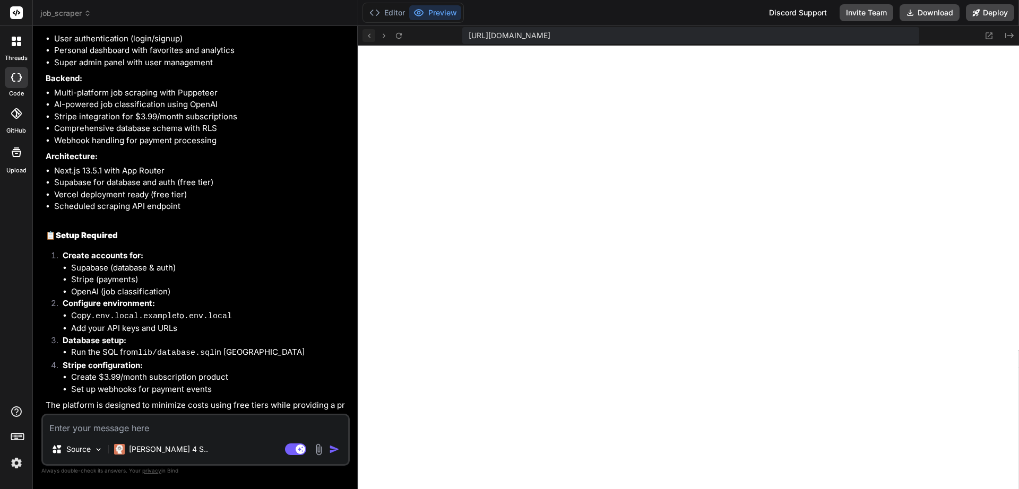
click at [369, 38] on icon at bounding box center [369, 35] width 9 height 9
click at [375, 14] on icon at bounding box center [374, 12] width 11 height 11
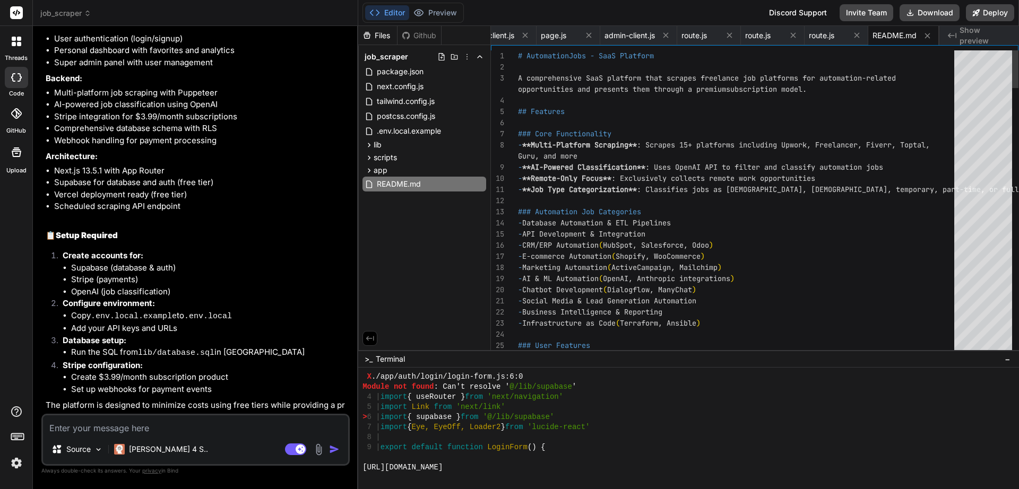
scroll to position [1611, 0]
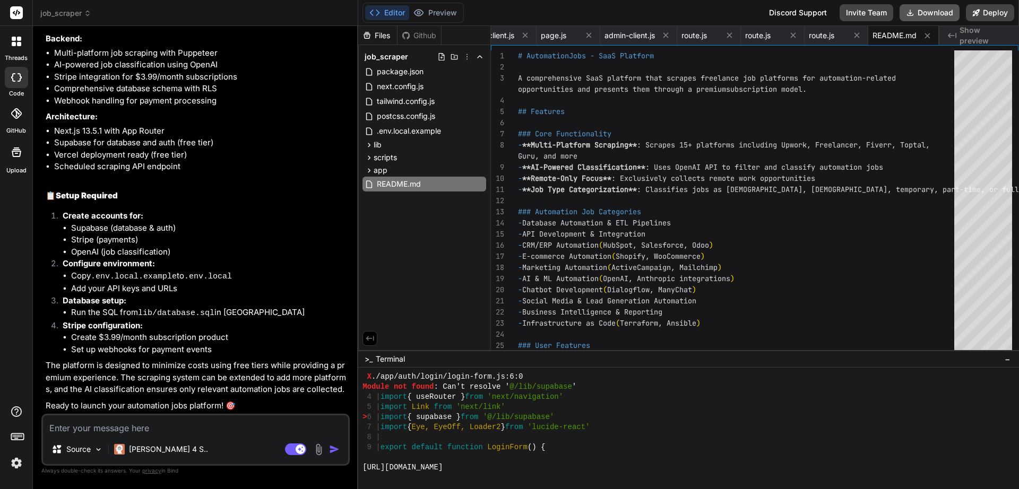
click at [922, 16] on button "Download" at bounding box center [930, 12] width 60 height 17
type textarea "x"
